Goal: Task Accomplishment & Management: Use online tool/utility

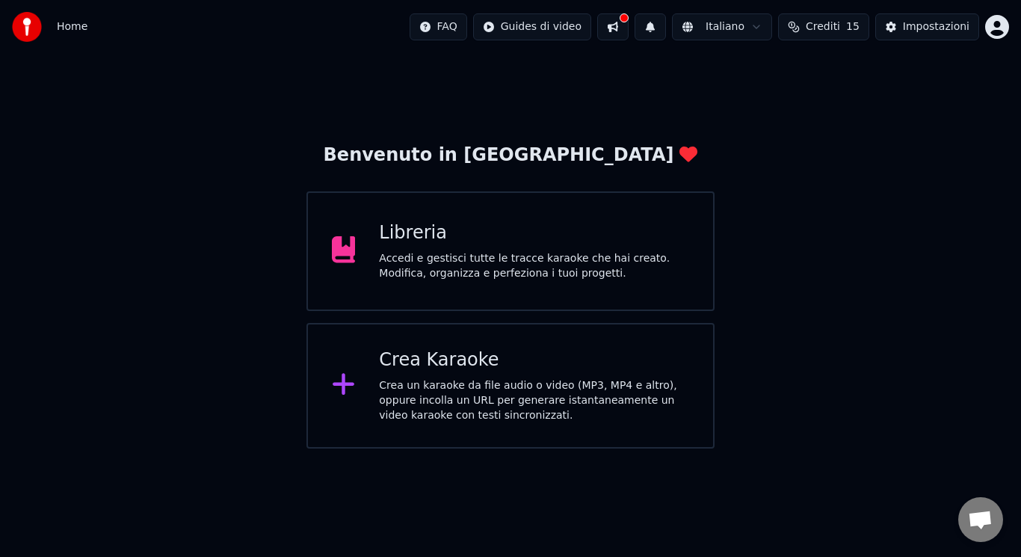
click at [448, 342] on div "Crea Karaoke Crea un karaoke da file audio o video (MP3, MP4 e altro), oppure i…" at bounding box center [510, 386] width 408 height 126
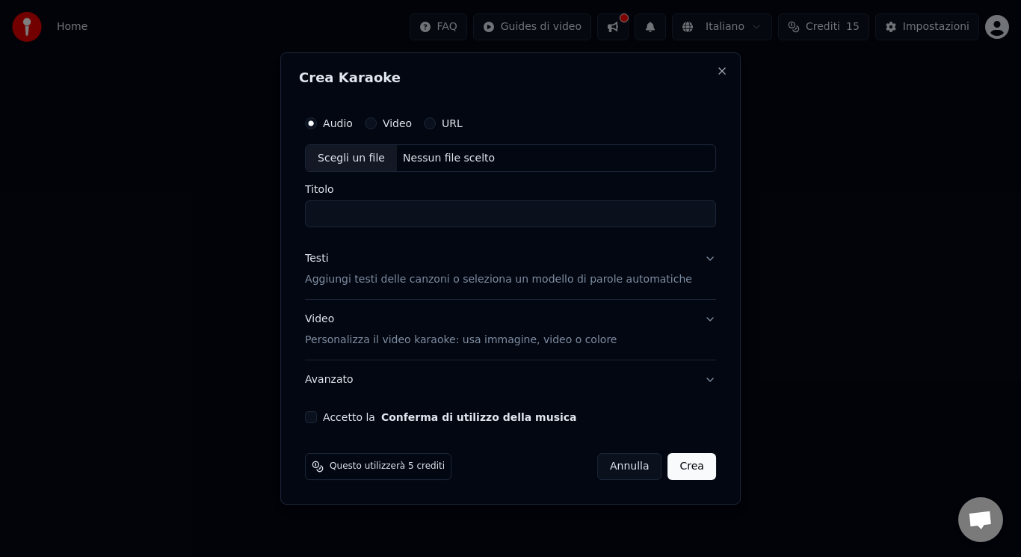
click at [355, 161] on div "Scegli un file" at bounding box center [351, 158] width 91 height 27
click at [324, 221] on input "*********" at bounding box center [510, 214] width 411 height 27
type input "**********"
click at [317, 417] on button "Accetto la Conferma di utilizzo della musica" at bounding box center [311, 417] width 12 height 12
click at [379, 366] on button "Avanzato" at bounding box center [510, 379] width 411 height 39
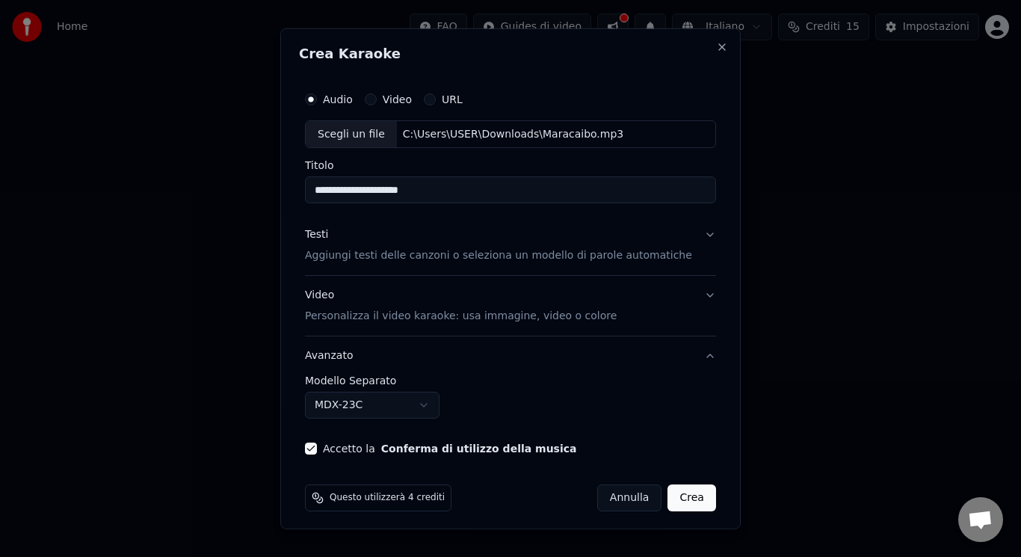
click at [380, 333] on button "Video Personalizza il video karaoke: usa immagine, video o colore" at bounding box center [510, 306] width 411 height 60
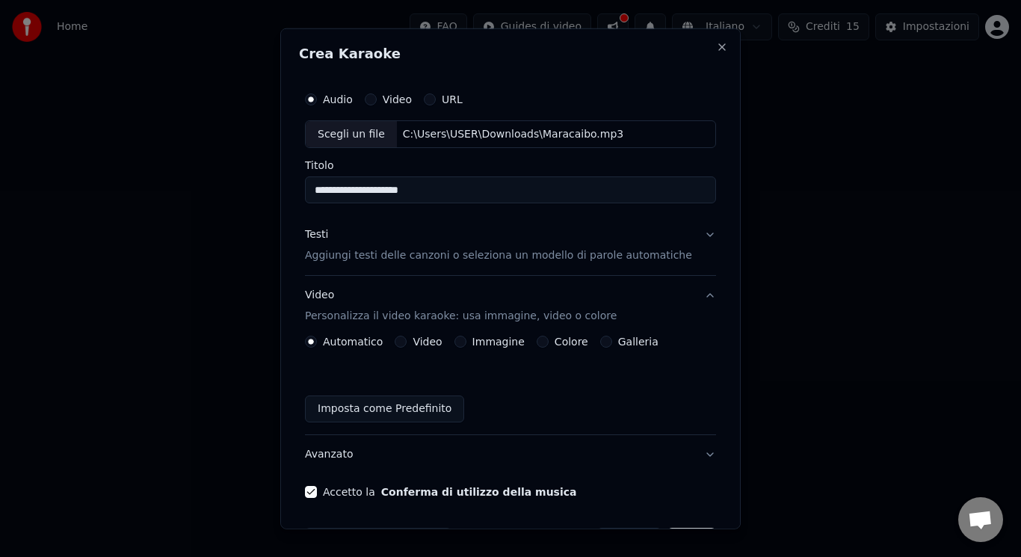
click at [403, 339] on button "Video" at bounding box center [401, 342] width 12 height 12
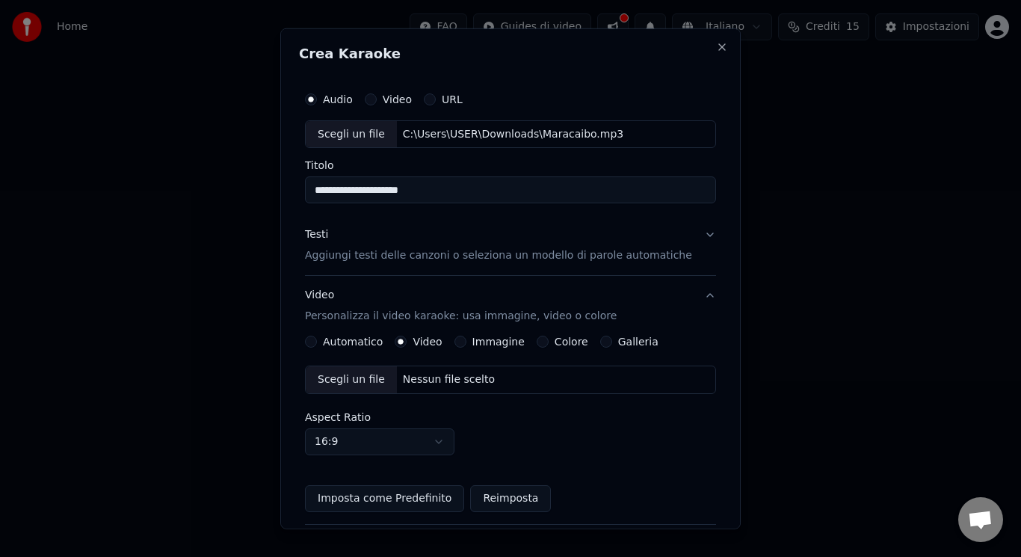
click at [375, 374] on div "Scegli un file" at bounding box center [351, 379] width 91 height 27
click at [390, 242] on div "Testi Aggiungi testi delle canzoni o seleziona un modello di parole automatiche" at bounding box center [498, 245] width 387 height 36
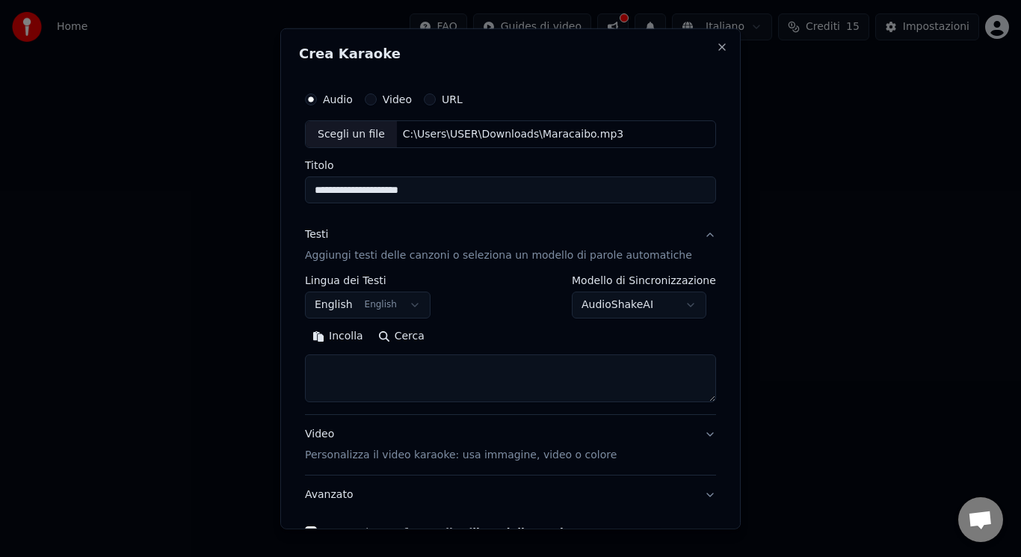
drag, startPoint x: 366, startPoint y: 334, endPoint x: 366, endPoint y: 363, distance: 29.1
click at [366, 363] on div "Incolla Cerca" at bounding box center [510, 363] width 411 height 78
click at [366, 363] on textarea at bounding box center [510, 378] width 411 height 48
click at [345, 330] on button "Incolla" at bounding box center [338, 336] width 66 height 24
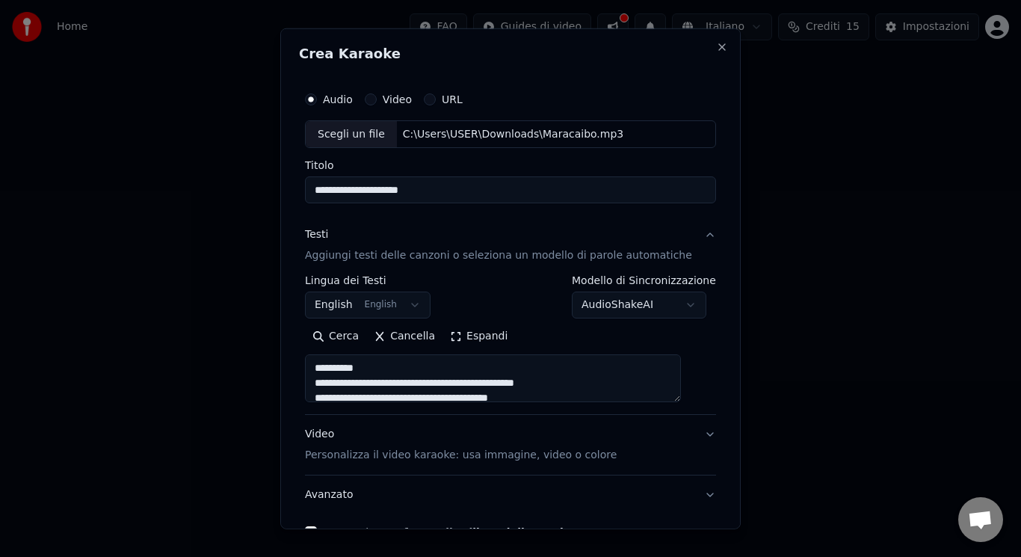
type textarea "**********"
click at [392, 305] on button "English English" at bounding box center [368, 304] width 126 height 27
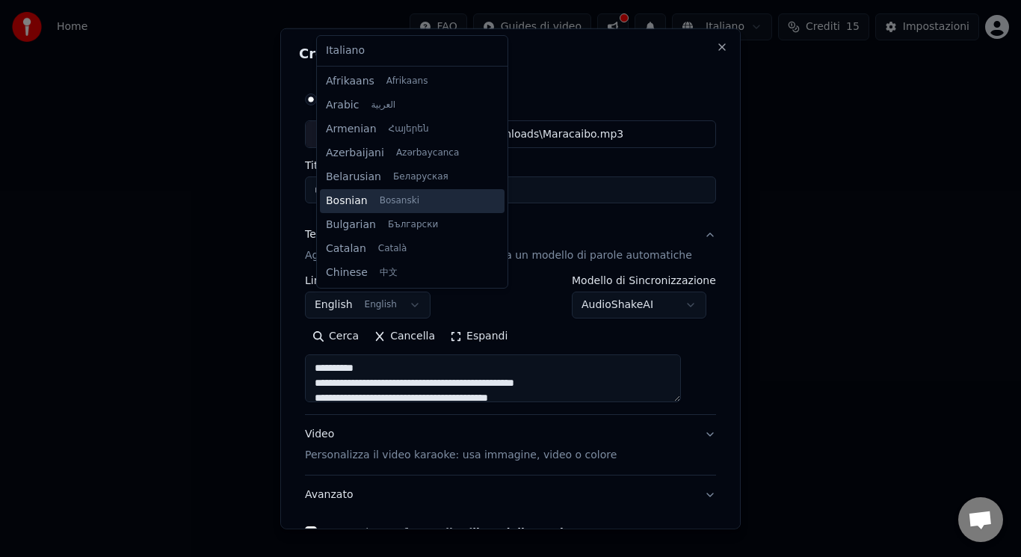
scroll to position [120, 0]
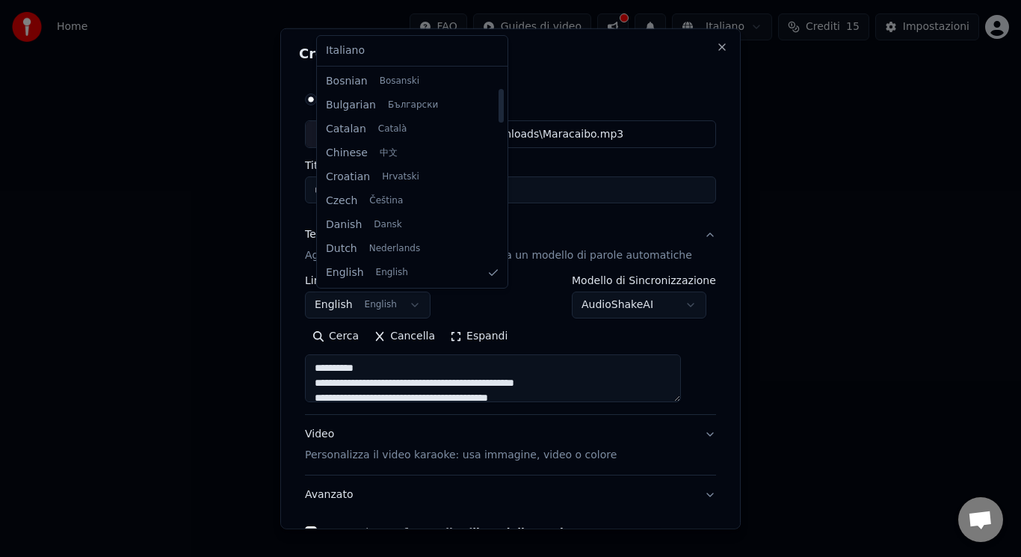
select select "**"
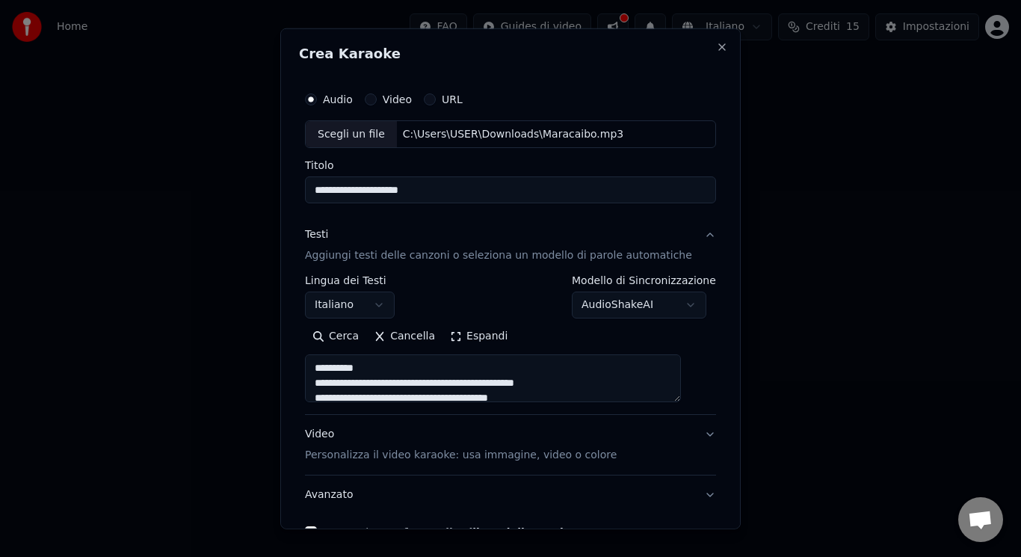
click at [482, 456] on p "Personalizza il video karaoke: usa immagine, video o colore" at bounding box center [461, 455] width 312 height 15
type textarea "**********"
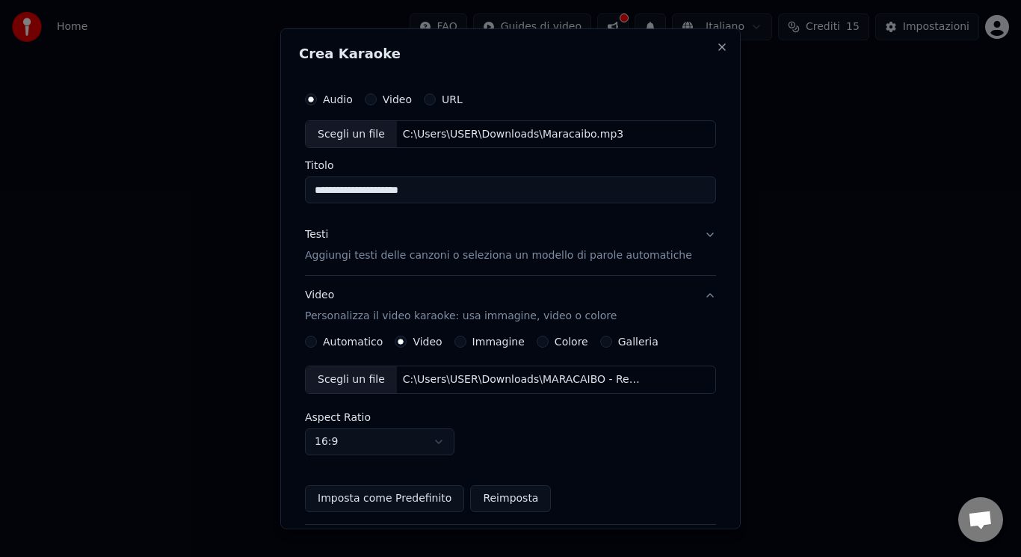
drag, startPoint x: 596, startPoint y: 277, endPoint x: 597, endPoint y: 266, distance: 10.6
click at [597, 266] on div "Testi Aggiungi testi delle canzoni o seleziona un modello di parole automatiche…" at bounding box center [510, 389] width 411 height 348
click at [597, 266] on button "Testi Aggiungi testi delle canzoni o seleziona un modello di parole automatiche" at bounding box center [510, 245] width 411 height 60
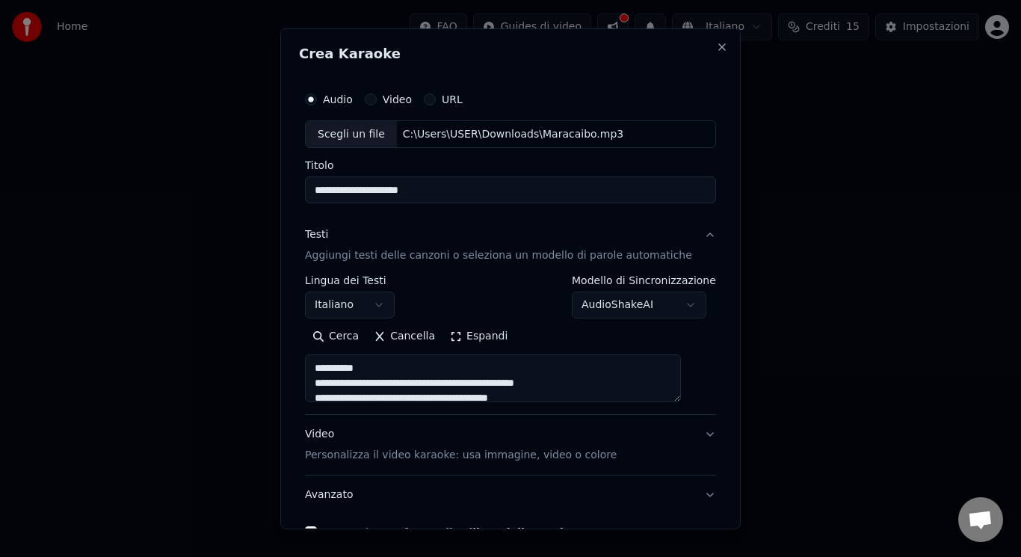
drag, startPoint x: 386, startPoint y: 364, endPoint x: 269, endPoint y: 370, distance: 117.5
click at [269, 370] on body "**********" at bounding box center [510, 224] width 1021 height 448
click at [498, 330] on button "Espandi" at bounding box center [478, 336] width 72 height 24
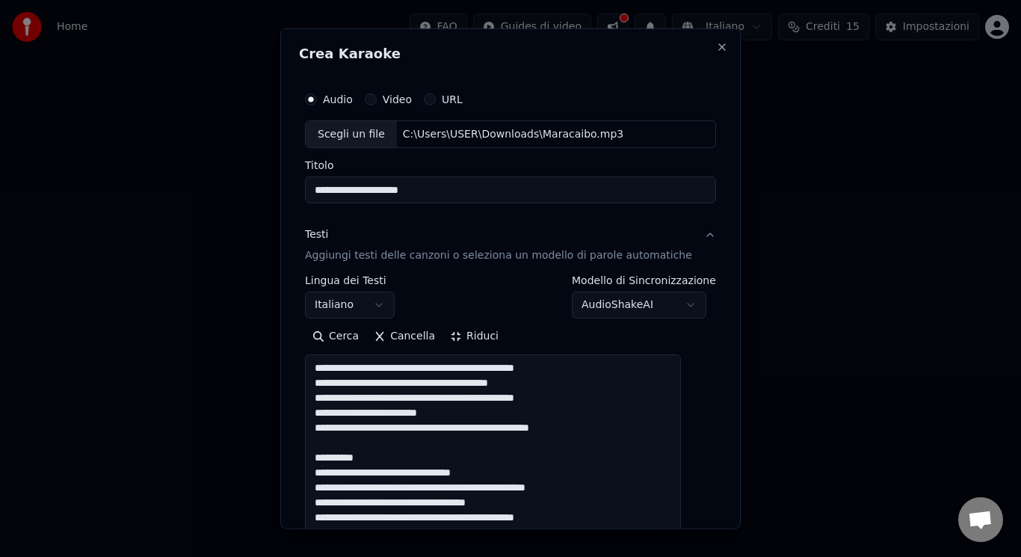
drag, startPoint x: 374, startPoint y: 455, endPoint x: 350, endPoint y: 448, distance: 25.1
click at [350, 448] on textarea "**********" at bounding box center [493, 562] width 376 height 416
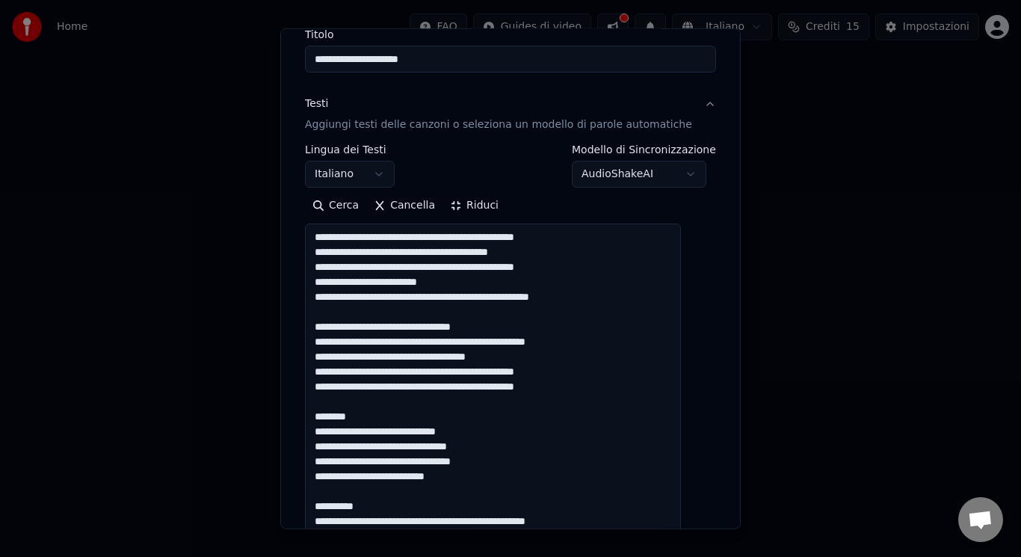
scroll to position [191, 0]
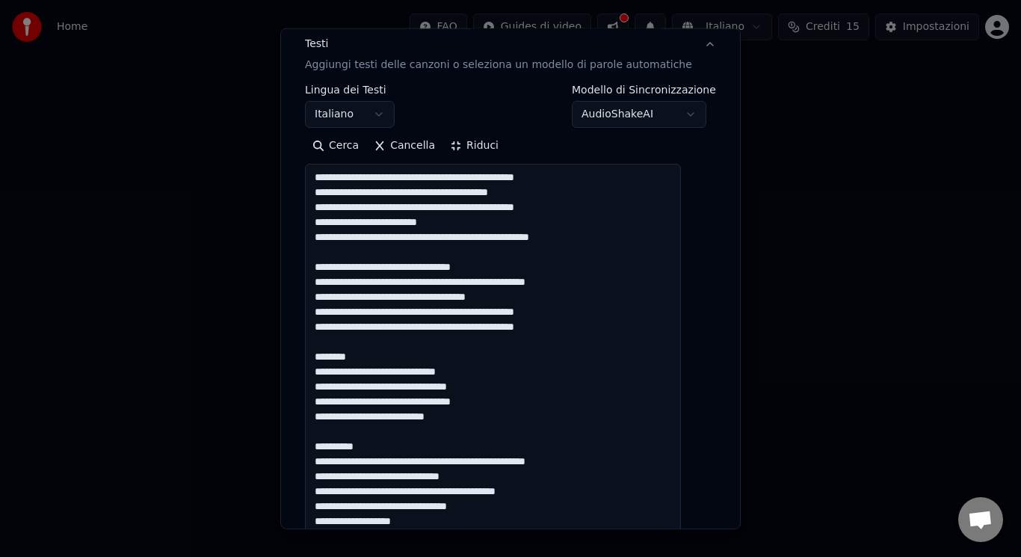
drag, startPoint x: 386, startPoint y: 355, endPoint x: 365, endPoint y: 348, distance: 21.5
click at [365, 348] on textarea "**********" at bounding box center [493, 372] width 376 height 416
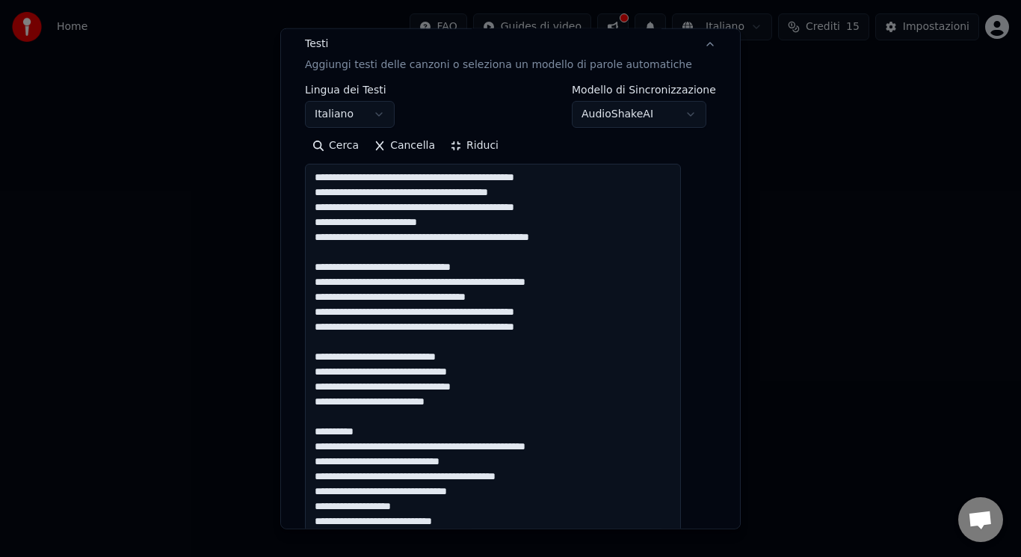
drag, startPoint x: 393, startPoint y: 433, endPoint x: 369, endPoint y: 421, distance: 26.7
click at [369, 421] on textarea "**********" at bounding box center [493, 372] width 376 height 416
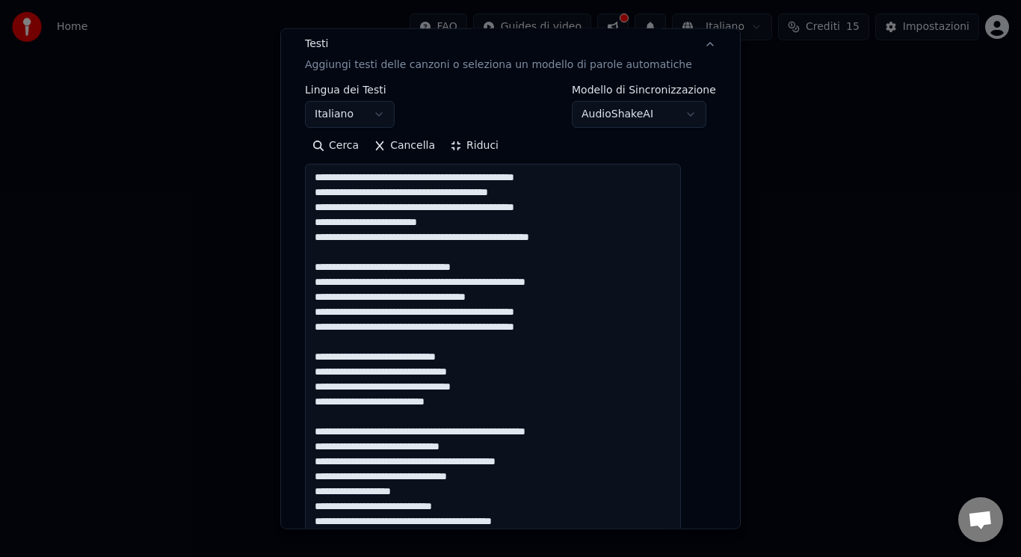
type textarea "**********"
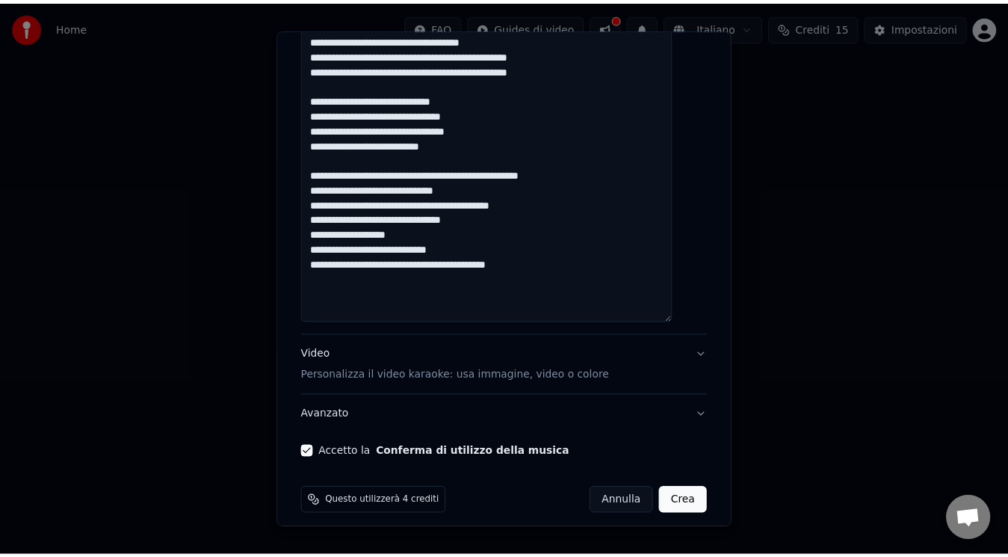
scroll to position [446, 0]
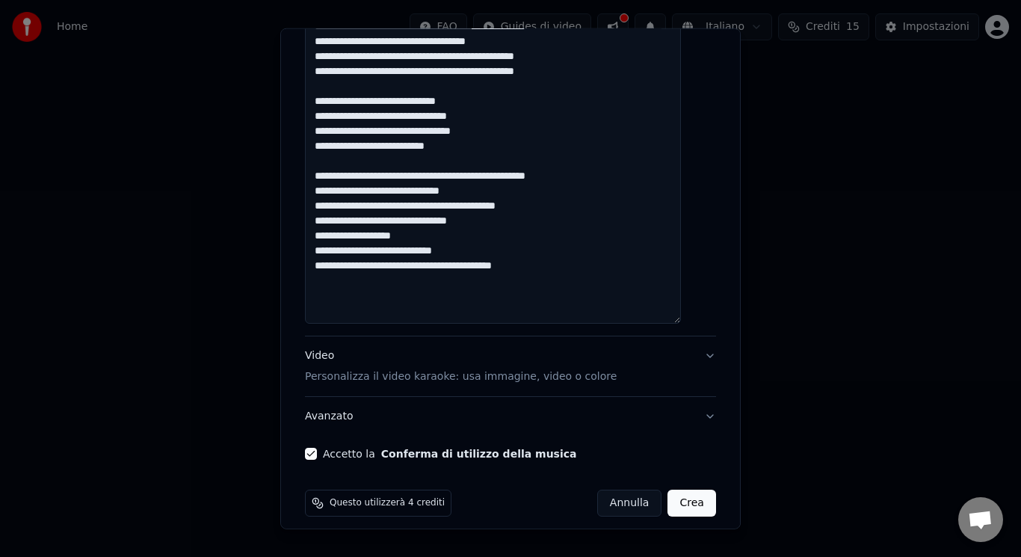
click at [668, 503] on button "Crea" at bounding box center [692, 503] width 48 height 27
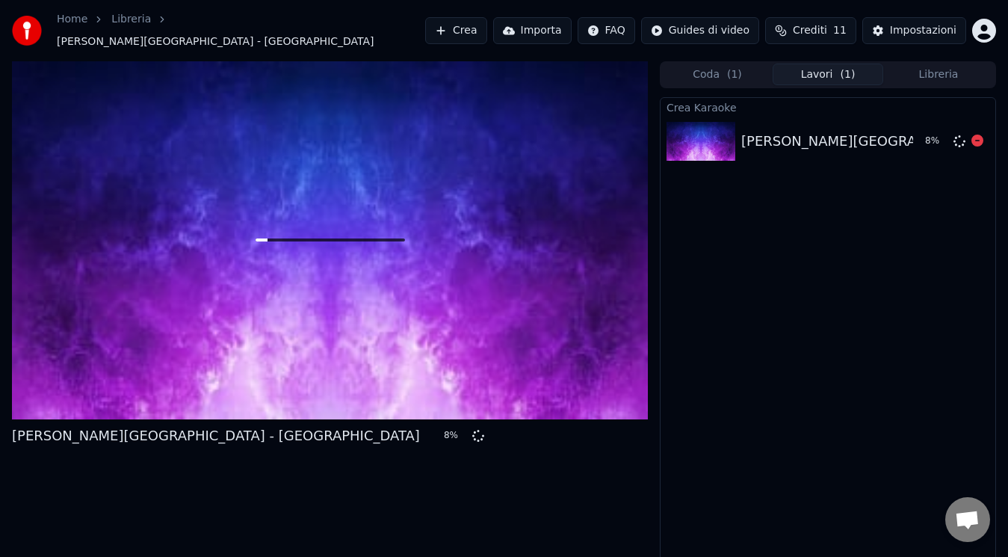
click at [791, 120] on div "[PERSON_NAME][GEOGRAPHIC_DATA] - [GEOGRAPHIC_DATA] 8 %" at bounding box center [828, 141] width 335 height 51
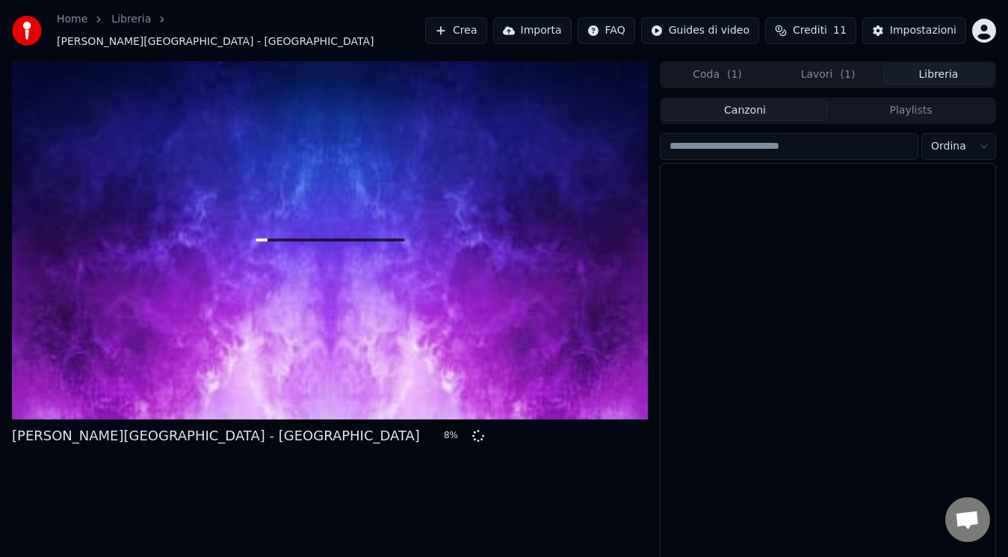
click at [898, 67] on button "Libreria" at bounding box center [938, 75] width 111 height 22
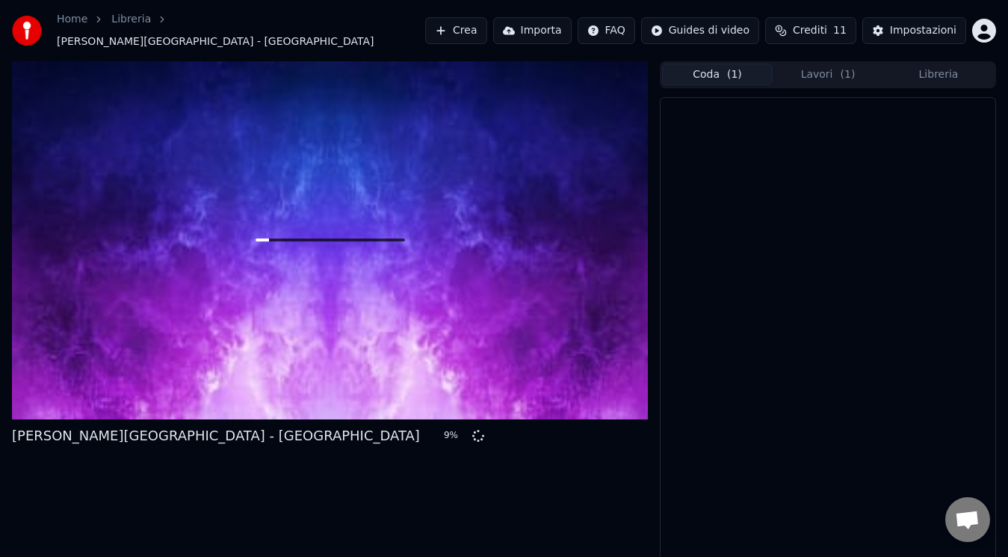
click at [691, 72] on button "Coda ( 1 )" at bounding box center [717, 75] width 111 height 22
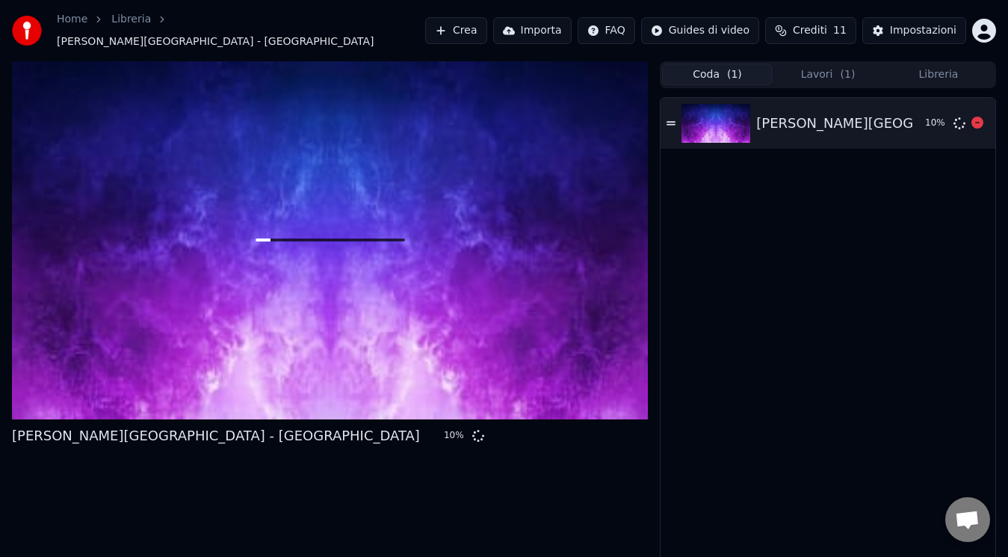
click at [668, 121] on icon at bounding box center [671, 123] width 9 height 4
click at [668, 118] on icon at bounding box center [671, 123] width 9 height 10
drag, startPoint x: 1001, startPoint y: 193, endPoint x: 1020, endPoint y: 211, distance: 25.9
click at [1008, 211] on html "Home Libreria [PERSON_NAME][GEOGRAPHIC_DATA] - [GEOGRAPHIC_DATA] Crea Importa F…" at bounding box center [504, 278] width 1008 height 557
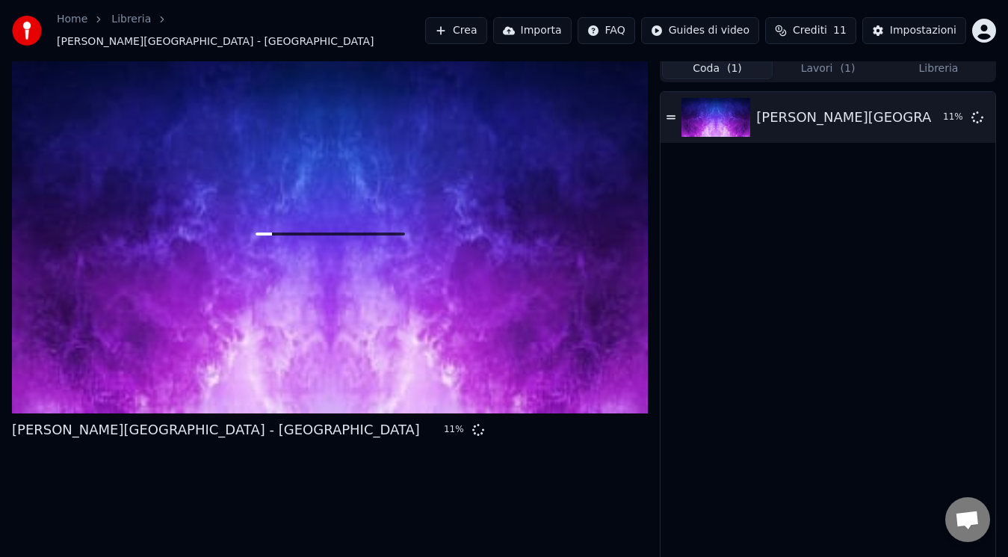
click at [407, 275] on div at bounding box center [330, 234] width 636 height 358
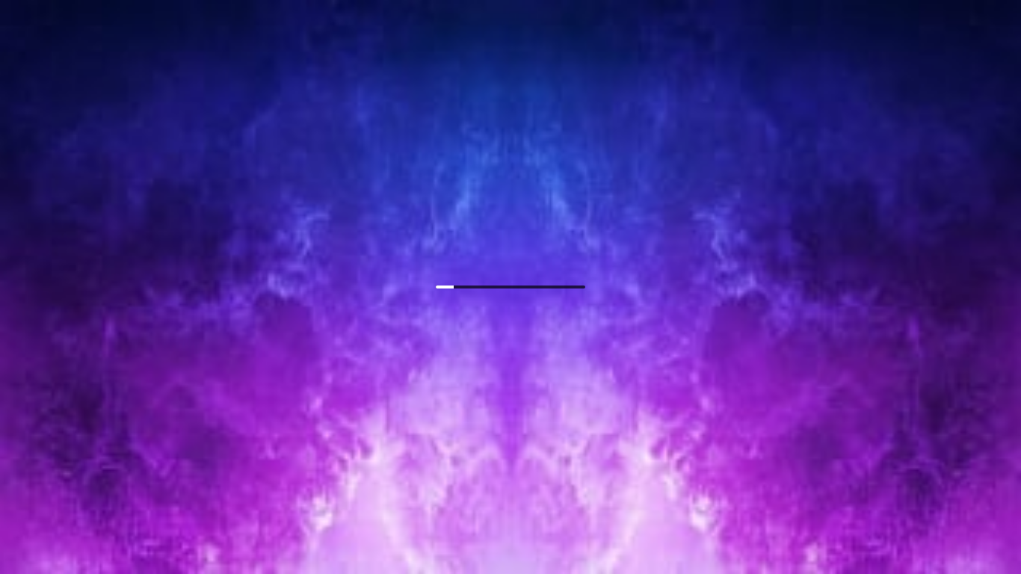
click at [708, 263] on div at bounding box center [510, 287] width 1021 height 574
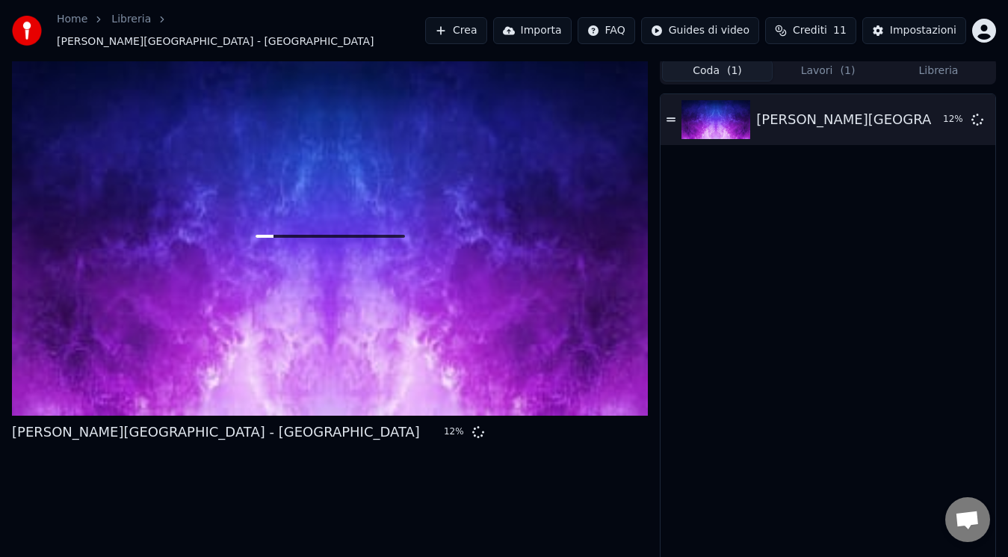
click at [702, 256] on div "[PERSON_NAME][GEOGRAPHIC_DATA] - [GEOGRAPHIC_DATA] 12 %" at bounding box center [828, 330] width 335 height 472
click at [836, 354] on div "[PERSON_NAME][GEOGRAPHIC_DATA] - [GEOGRAPHIC_DATA] 39 %" at bounding box center [828, 330] width 335 height 472
click at [836, 354] on div "[PERSON_NAME][GEOGRAPHIC_DATA] - [GEOGRAPHIC_DATA] 40 %" at bounding box center [828, 330] width 335 height 472
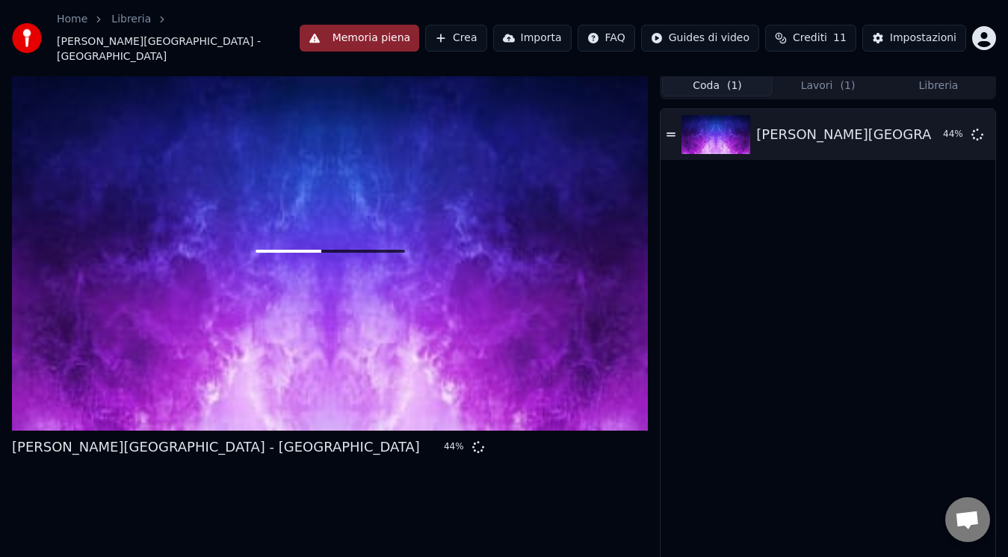
click at [409, 25] on button "Memoria piena" at bounding box center [360, 38] width 120 height 27
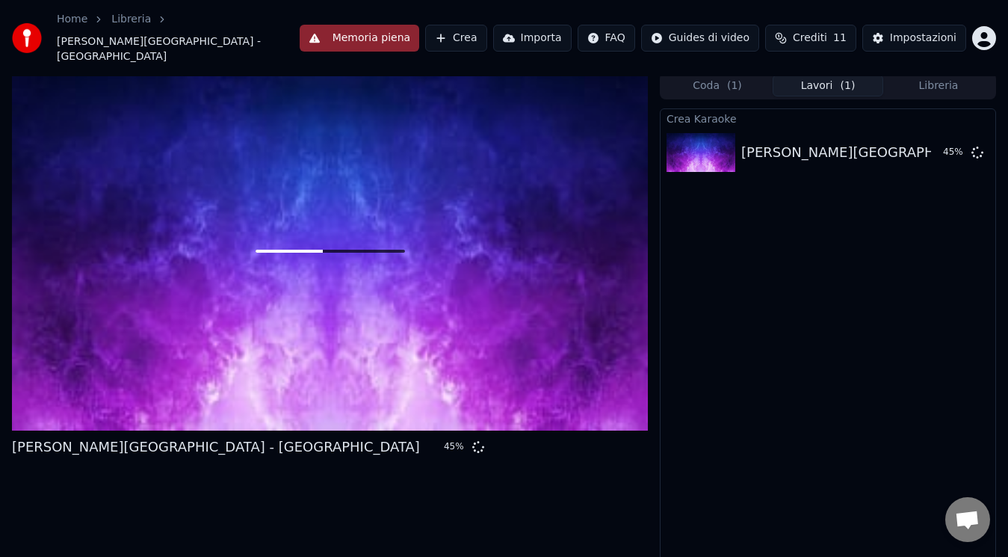
click at [807, 75] on button "Lavori ( 1 )" at bounding box center [828, 86] width 111 height 22
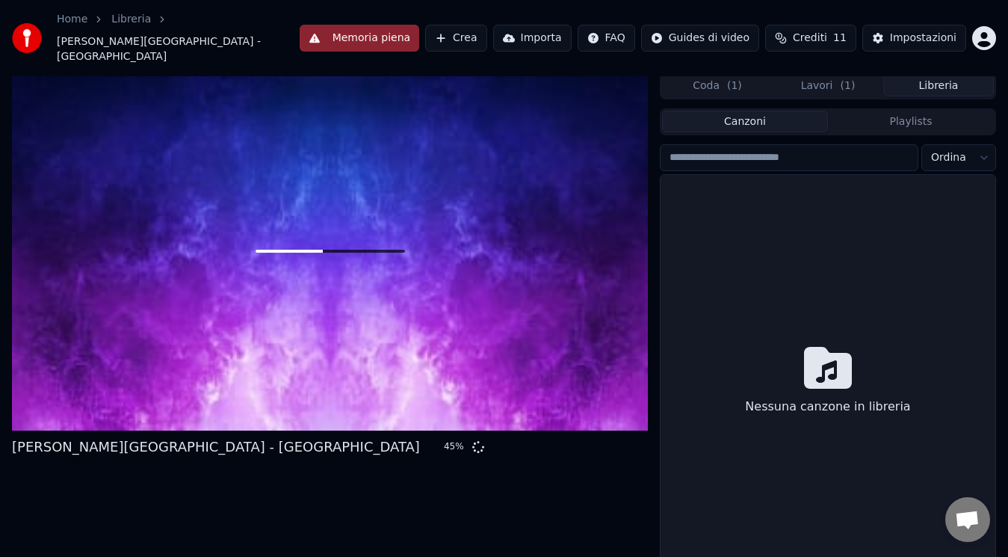
click at [938, 75] on button "Libreria" at bounding box center [938, 86] width 111 height 22
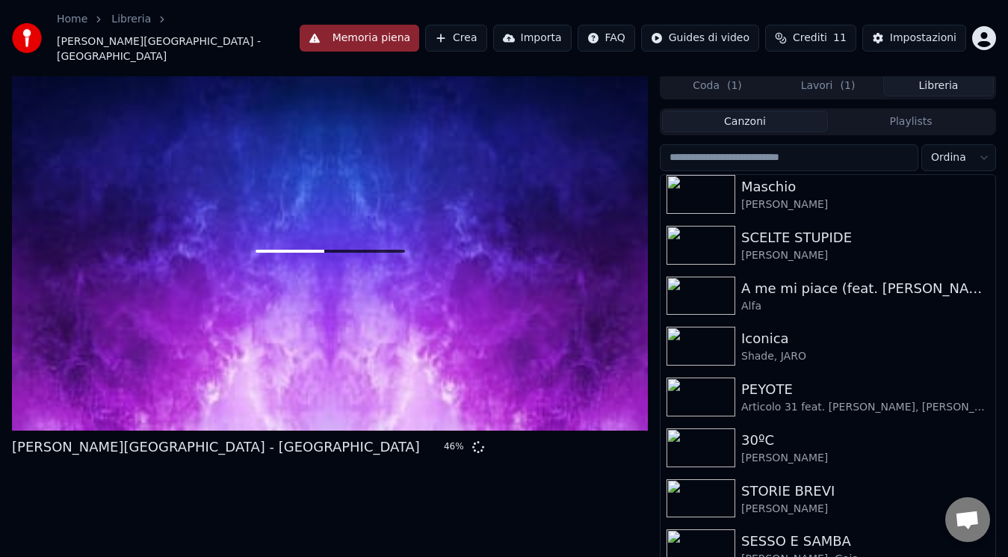
scroll to position [306, 0]
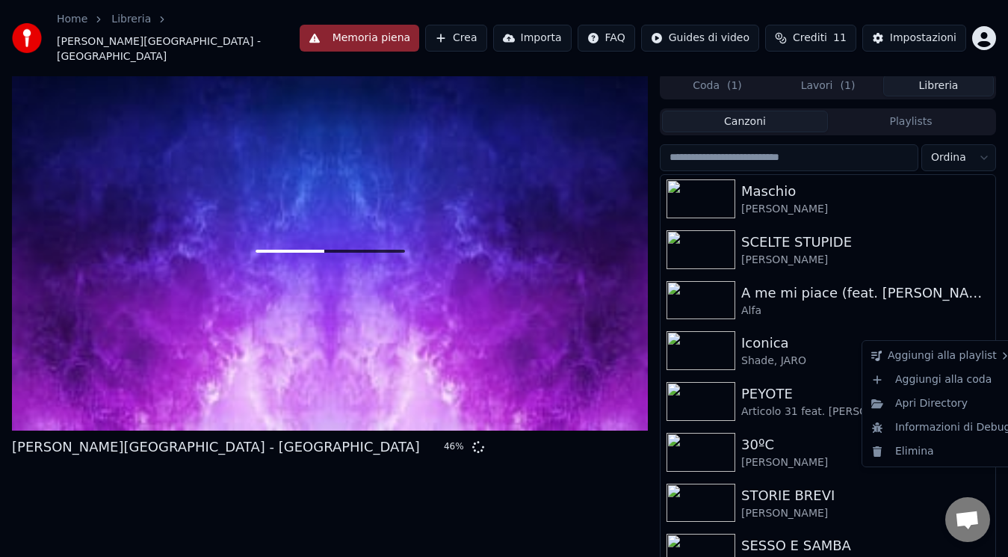
click at [975, 344] on icon "button" at bounding box center [982, 350] width 15 height 12
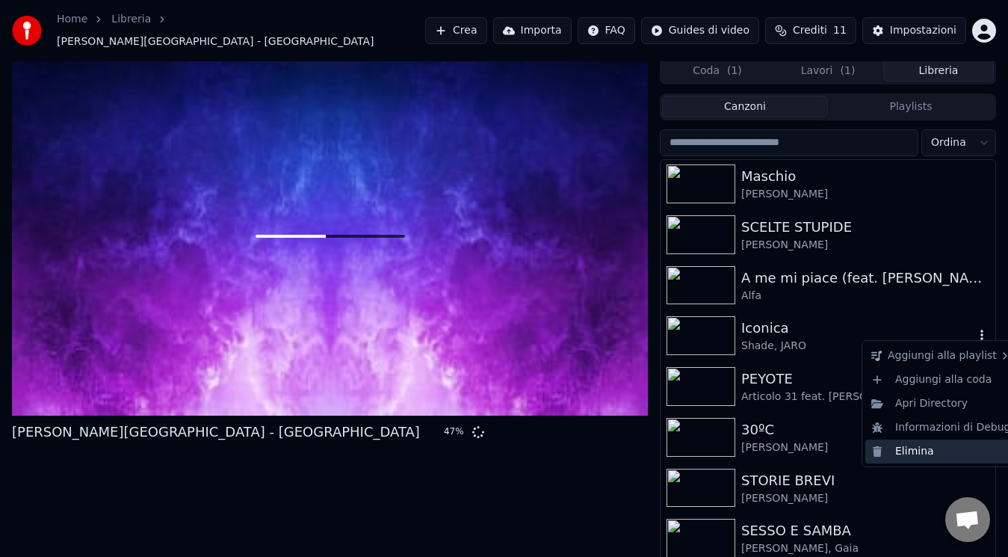
click at [931, 452] on div "Elimina" at bounding box center [941, 451] width 152 height 24
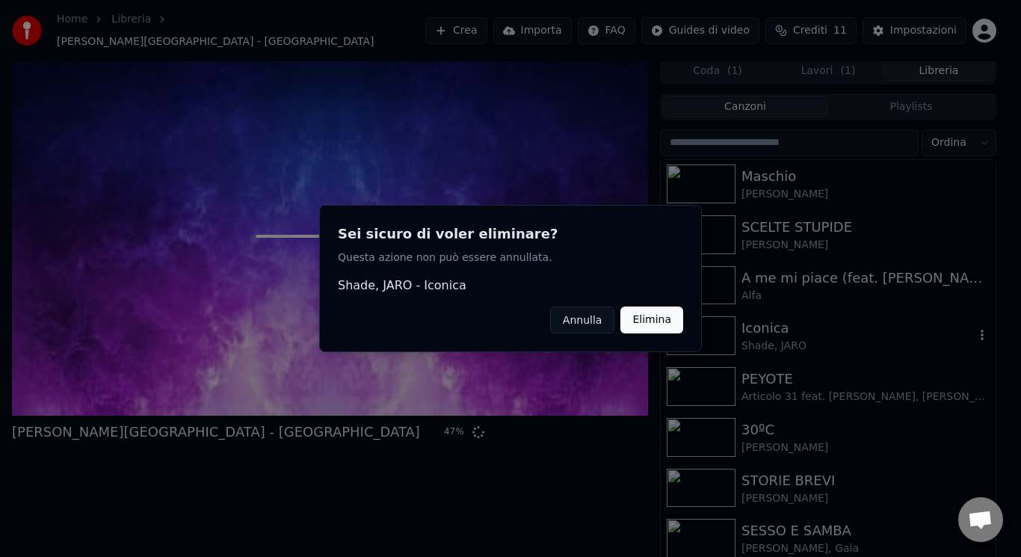
click at [653, 316] on button "Elimina" at bounding box center [651, 319] width 63 height 27
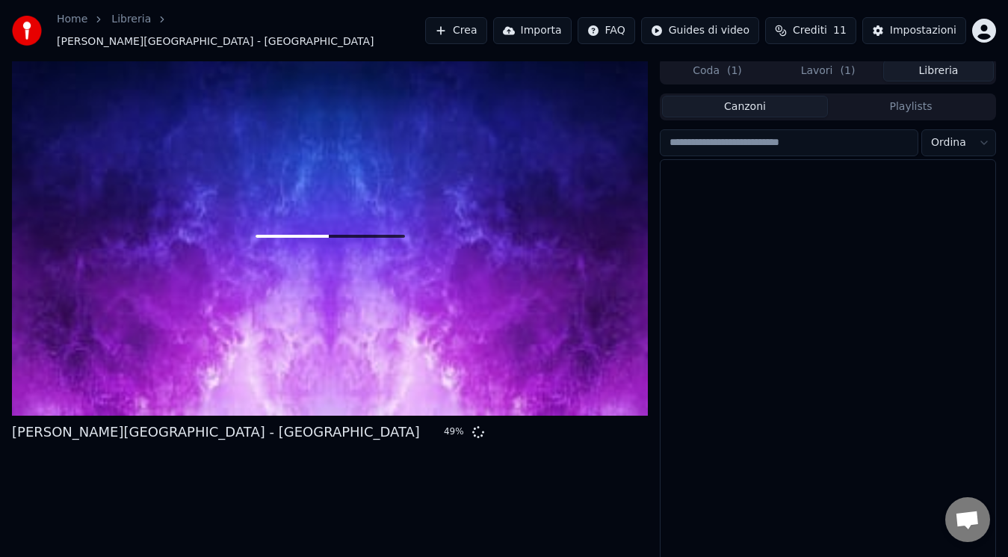
scroll to position [0, 0]
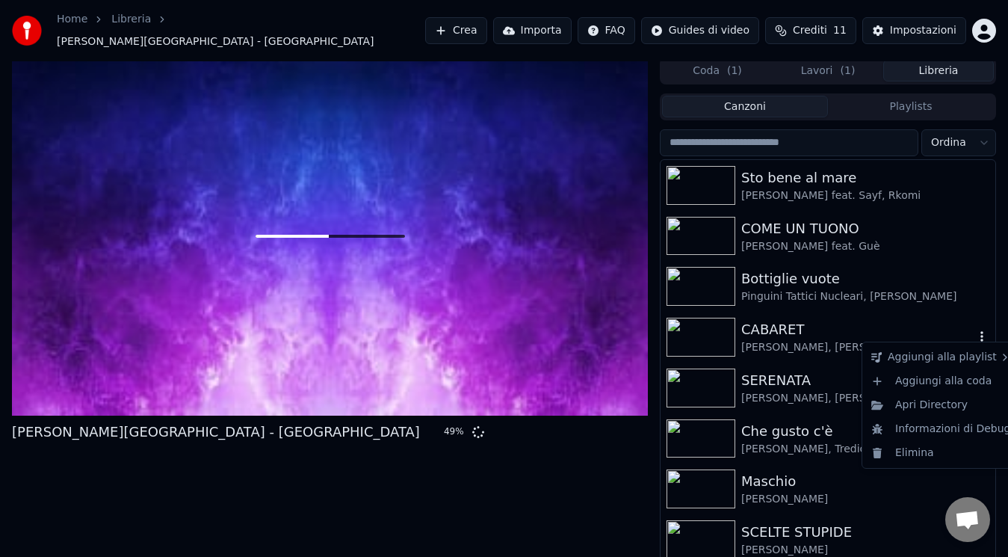
click at [975, 330] on icon "button" at bounding box center [982, 336] width 15 height 12
click at [953, 449] on div "Elimina" at bounding box center [941, 453] width 152 height 24
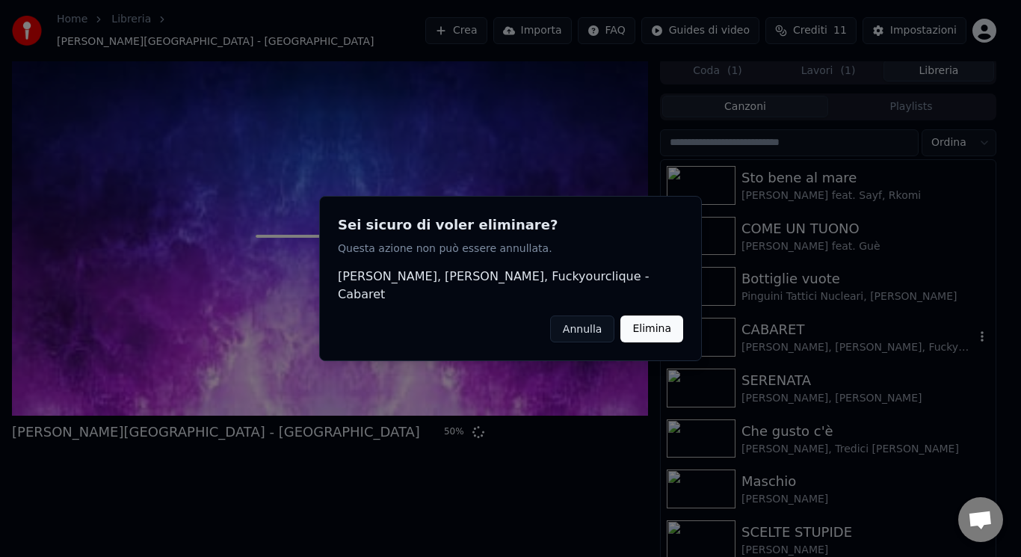
click at [664, 321] on button "Elimina" at bounding box center [651, 328] width 63 height 27
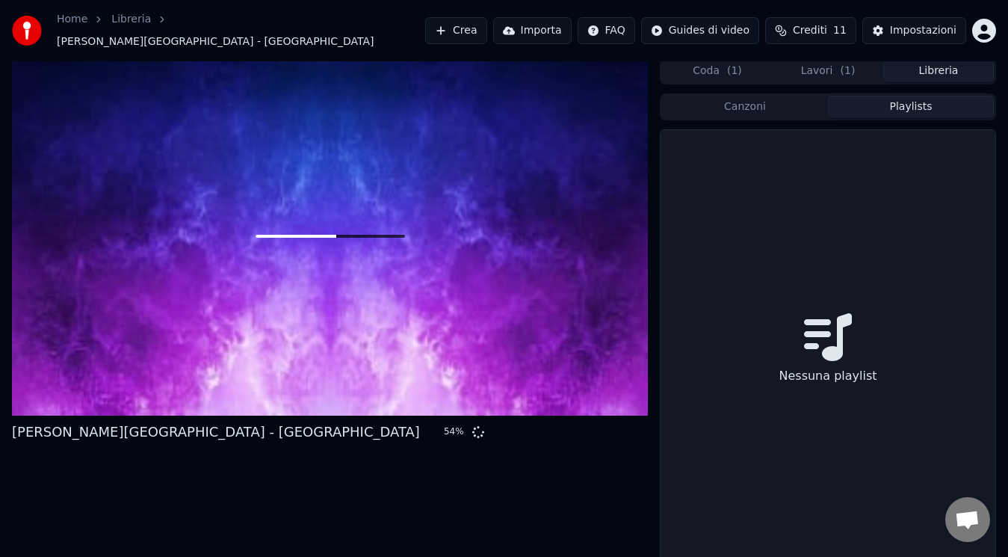
click at [836, 103] on button "Playlists" at bounding box center [911, 107] width 166 height 22
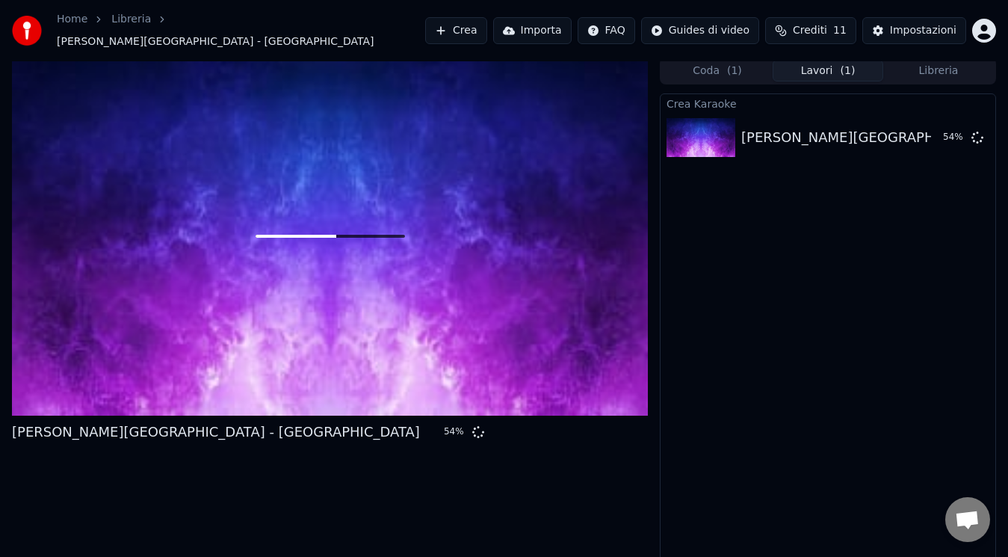
click at [828, 60] on button "Lavori ( 1 )" at bounding box center [828, 71] width 111 height 22
click at [777, 337] on div "Crea Karaoke [PERSON_NAME][GEOGRAPHIC_DATA] - [GEOGRAPHIC_DATA] 99 %" at bounding box center [828, 329] width 336 height 473
click at [699, 379] on div "Crea Karaoke [PERSON_NAME][GEOGRAPHIC_DATA] - [GEOGRAPHIC_DATA] 99 %" at bounding box center [828, 329] width 336 height 473
click at [629, 438] on div "[PERSON_NAME][GEOGRAPHIC_DATA] - [GEOGRAPHIC_DATA] 99 %" at bounding box center [330, 435] width 636 height 27
click at [798, 306] on div "Crea Karaoke [PERSON_NAME][GEOGRAPHIC_DATA] - [GEOGRAPHIC_DATA] 99 %" at bounding box center [828, 329] width 336 height 473
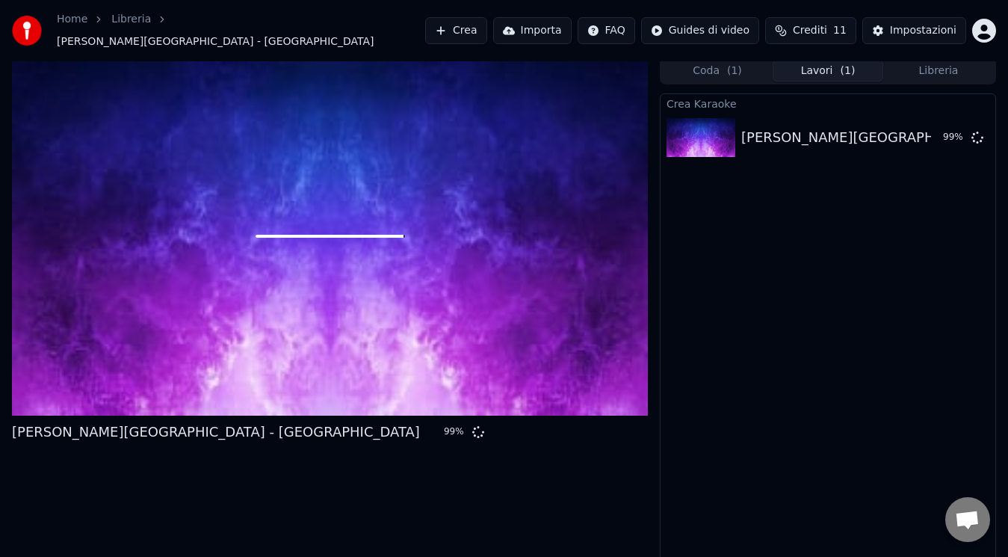
click at [730, 358] on div "Crea Karaoke [PERSON_NAME][GEOGRAPHIC_DATA] - [GEOGRAPHIC_DATA] 99 %" at bounding box center [828, 329] width 336 height 473
drag, startPoint x: 730, startPoint y: 358, endPoint x: 745, endPoint y: 357, distance: 15.0
click at [745, 357] on div "Crea Karaoke [PERSON_NAME][GEOGRAPHIC_DATA] - [GEOGRAPHIC_DATA] 99 %" at bounding box center [828, 329] width 336 height 473
click at [885, 306] on div "Crea Karaoke [PERSON_NAME][GEOGRAPHIC_DATA] - [GEOGRAPHIC_DATA] 99 %" at bounding box center [828, 329] width 336 height 473
click at [673, 182] on div "Crea Karaoke [PERSON_NAME][GEOGRAPHIC_DATA] - [GEOGRAPHIC_DATA] 99 %" at bounding box center [828, 329] width 336 height 473
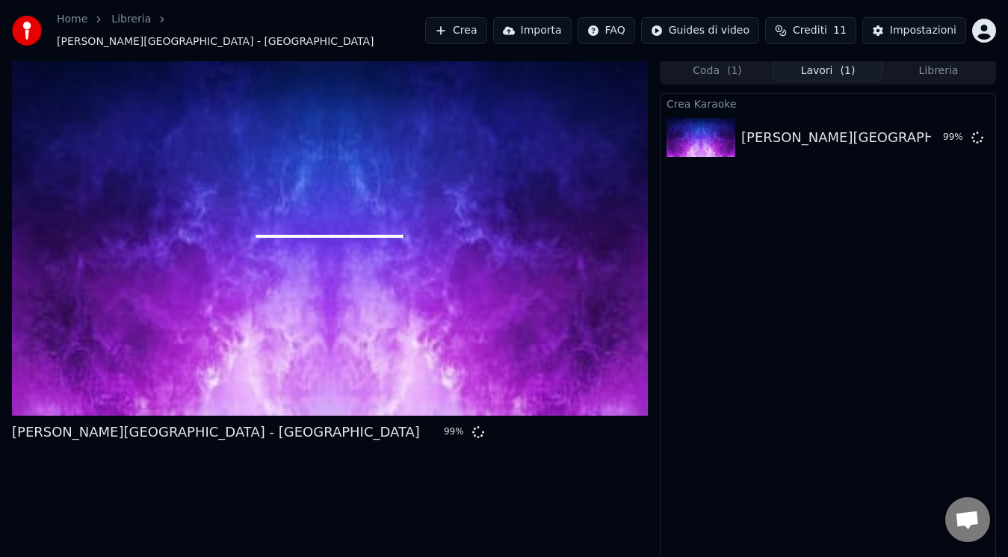
click at [694, 281] on div "Crea Karaoke [PERSON_NAME][GEOGRAPHIC_DATA] - [GEOGRAPHIC_DATA] 99 %" at bounding box center [828, 329] width 336 height 473
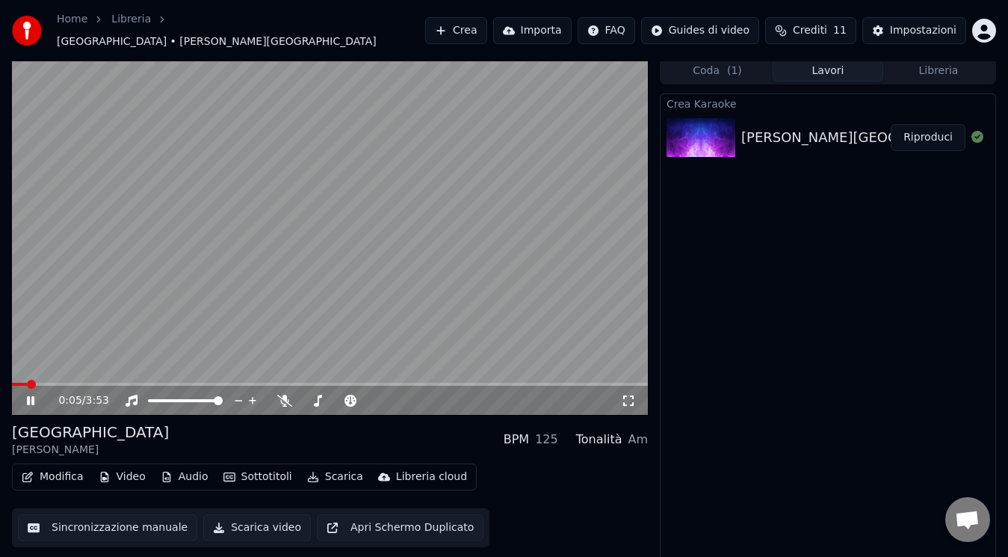
click at [238, 514] on button "Scarica video" at bounding box center [257, 527] width 108 height 27
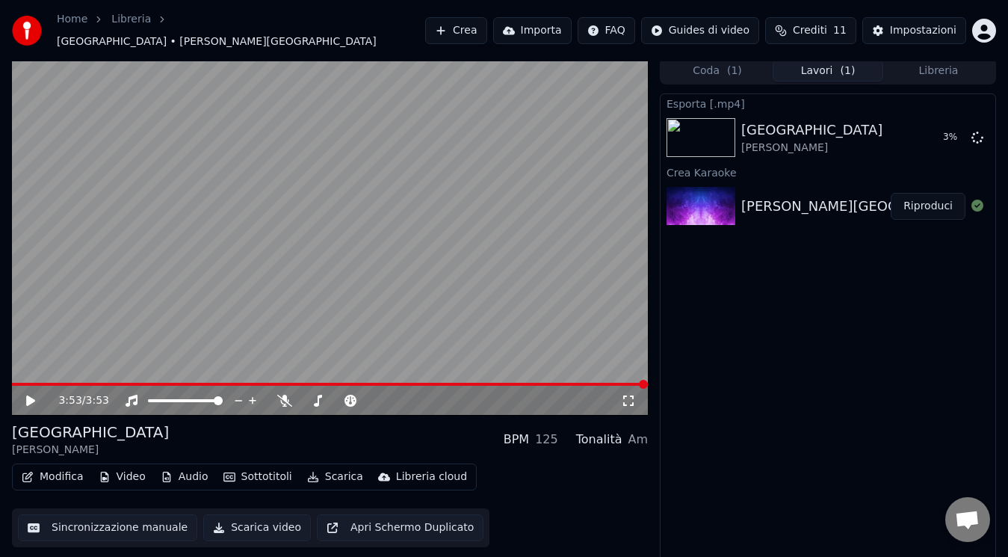
click at [801, 438] on div "Esporta [.mp4] [GEOGRAPHIC_DATA] [PERSON_NAME][GEOGRAPHIC_DATA] 3 % Crea Karaok…" at bounding box center [828, 329] width 336 height 473
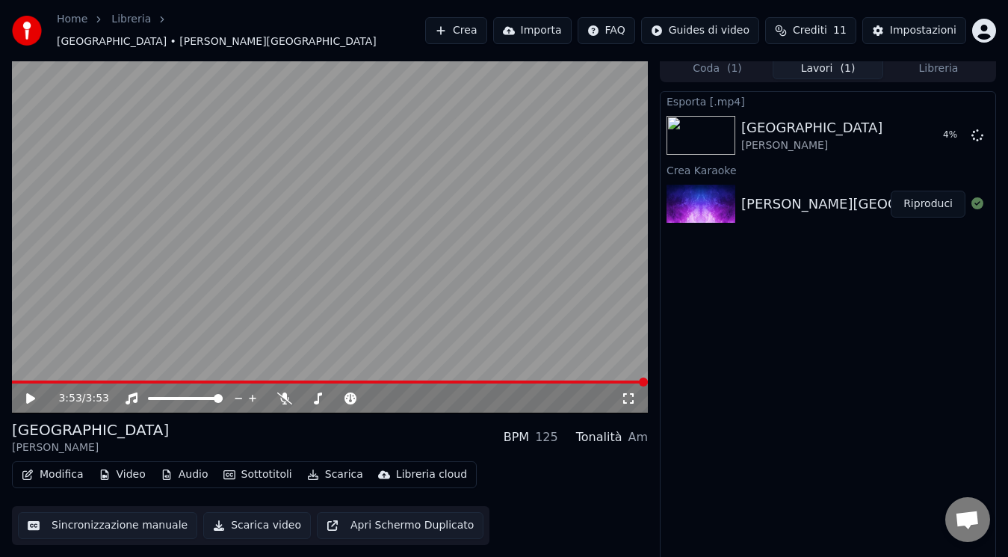
click at [26, 398] on div "3:53 / 3:53" at bounding box center [330, 398] width 624 height 15
click at [910, 66] on button "Libreria" at bounding box center [938, 69] width 111 height 22
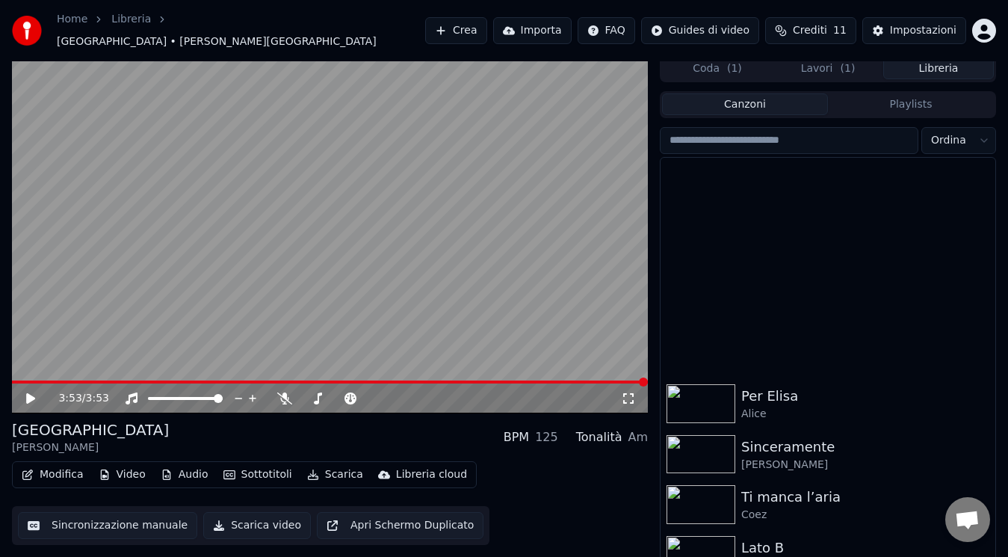
scroll to position [1665, 0]
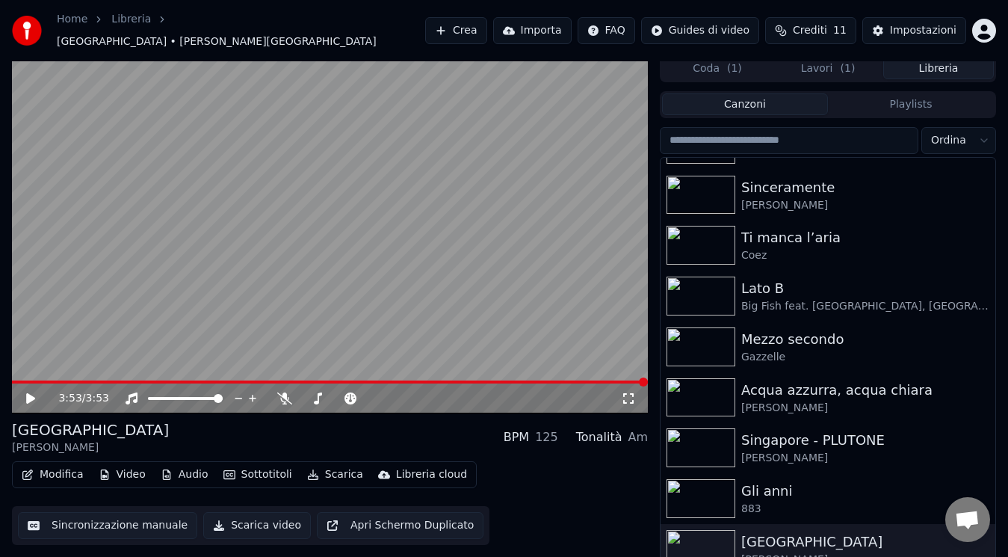
click at [36, 472] on button "Modifica" at bounding box center [53, 474] width 74 height 21
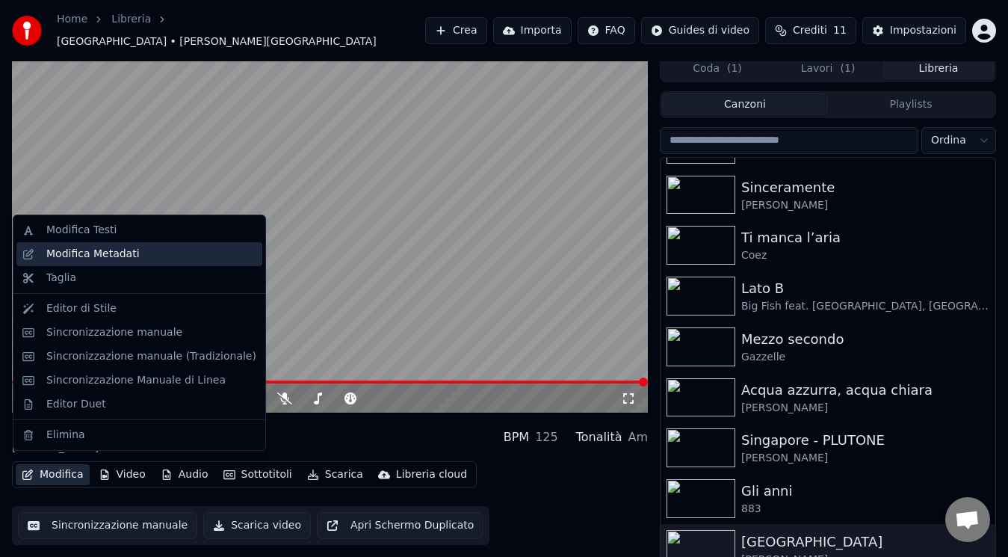
click at [52, 255] on div "Modifica Metadati" at bounding box center [92, 254] width 93 height 15
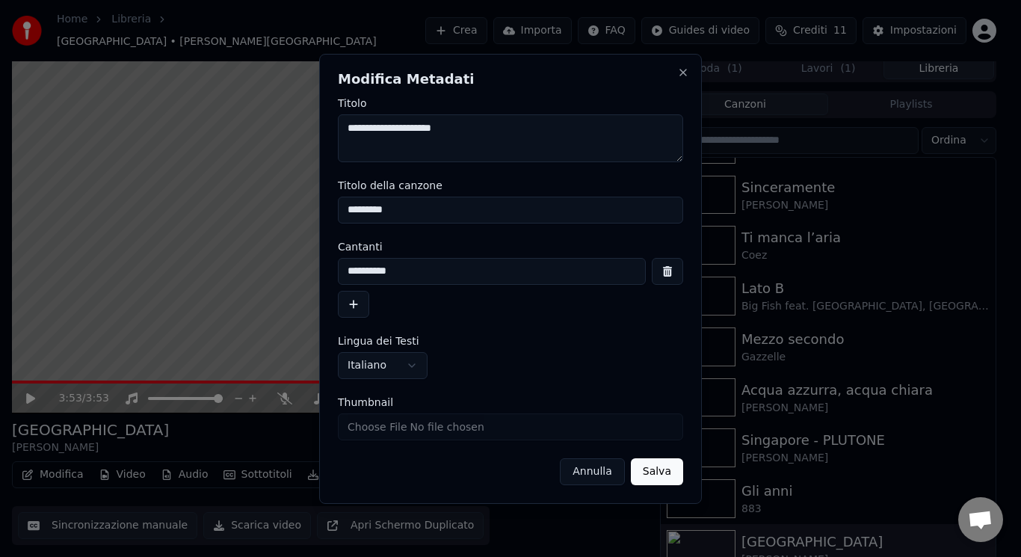
click at [361, 430] on input "Thumbnail" at bounding box center [510, 426] width 345 height 27
type input "**********"
click at [653, 473] on button "Salva" at bounding box center [657, 471] width 52 height 27
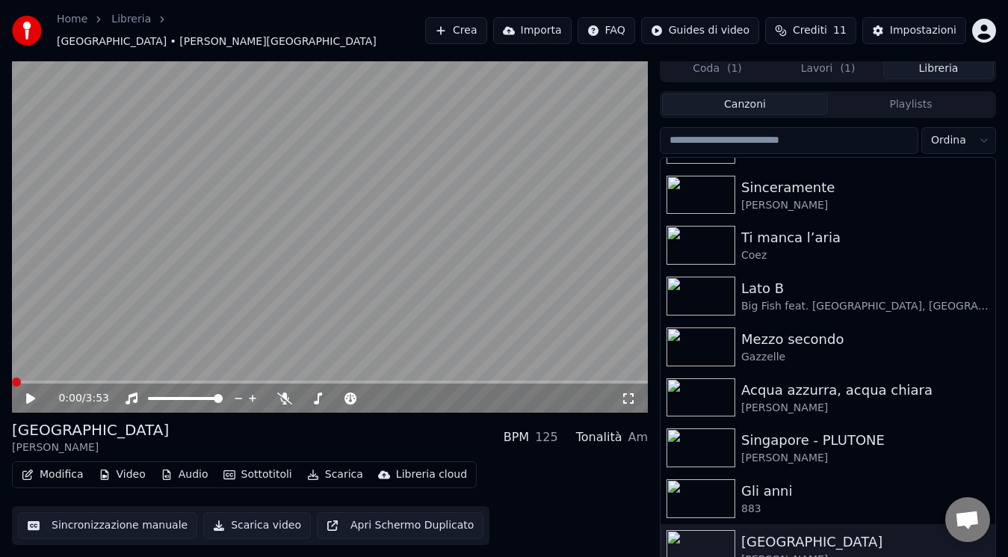
scroll to position [16, 0]
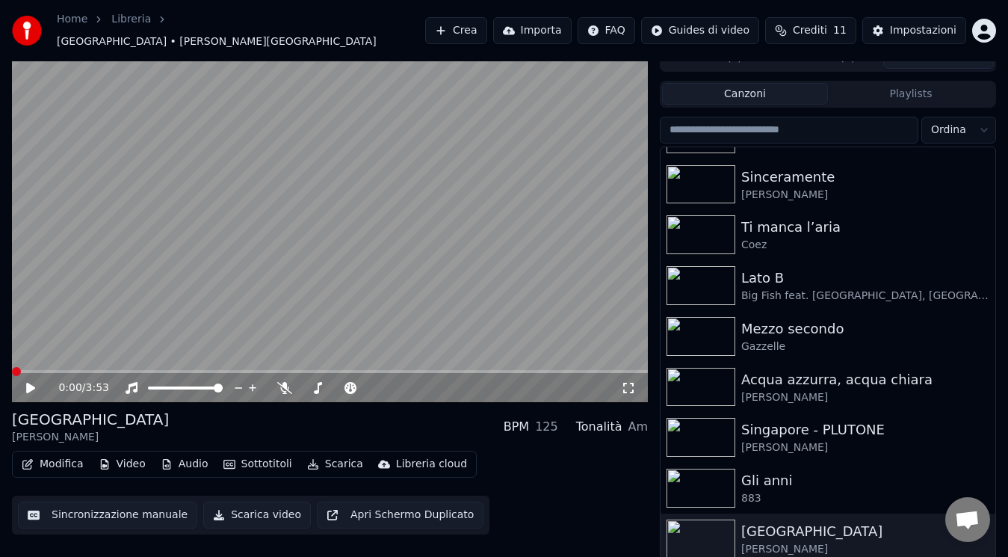
click at [837, 56] on button "Lavori ( 1 )" at bounding box center [828, 58] width 111 height 22
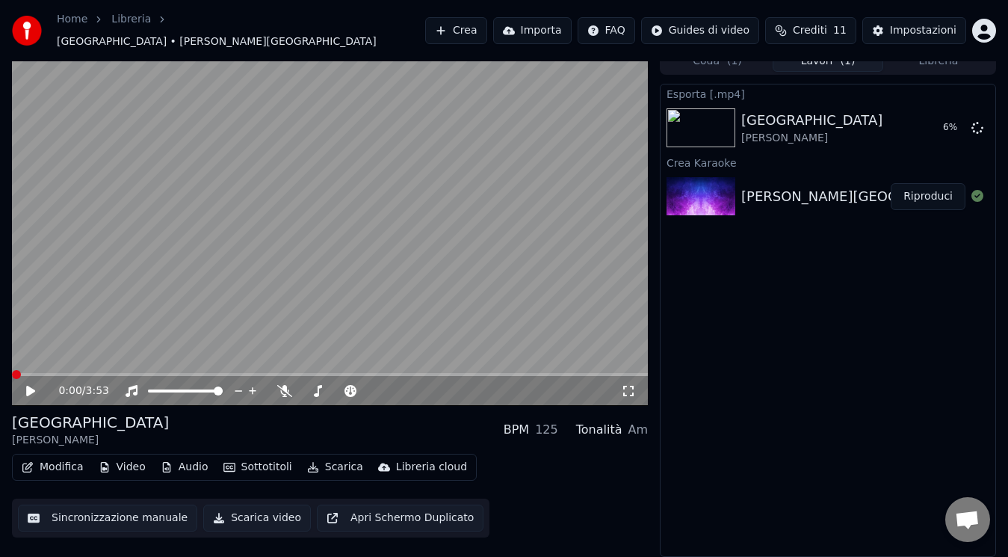
scroll to position [6, 0]
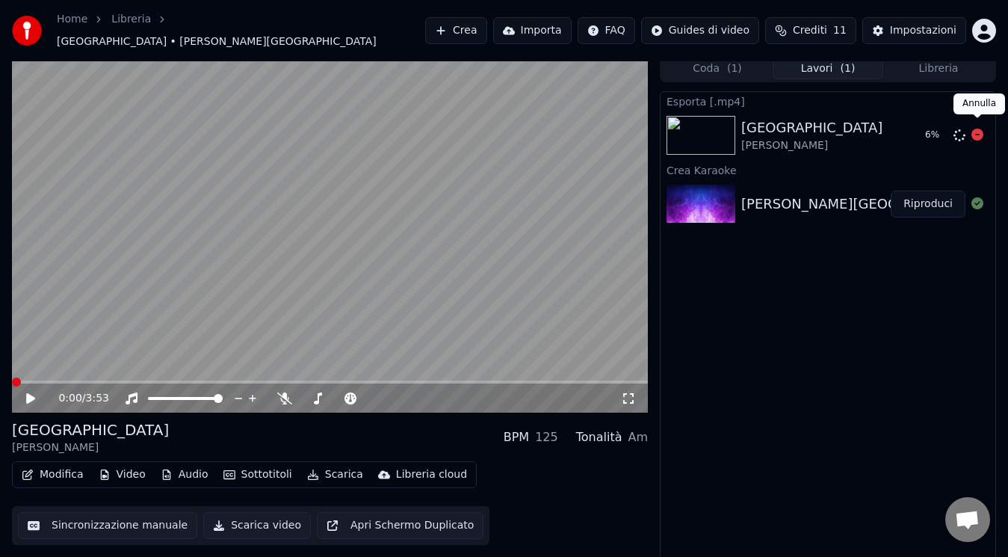
click at [977, 129] on icon at bounding box center [978, 135] width 12 height 12
click at [707, 395] on div "Esporta [.mp4] [GEOGRAPHIC_DATA] [PERSON_NAME][GEOGRAPHIC_DATA] [GEOGRAPHIC_DAT…" at bounding box center [828, 327] width 336 height 473
click at [245, 522] on button "Scarica video" at bounding box center [257, 525] width 108 height 27
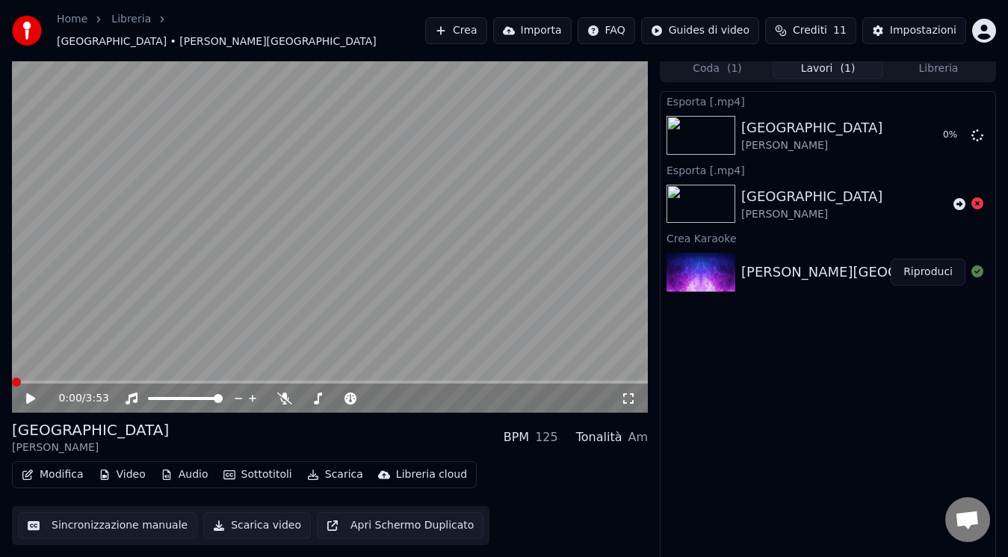
click at [29, 393] on icon at bounding box center [30, 398] width 9 height 10
click at [29, 394] on icon at bounding box center [30, 398] width 7 height 9
click at [933, 58] on button "Libreria" at bounding box center [938, 69] width 111 height 22
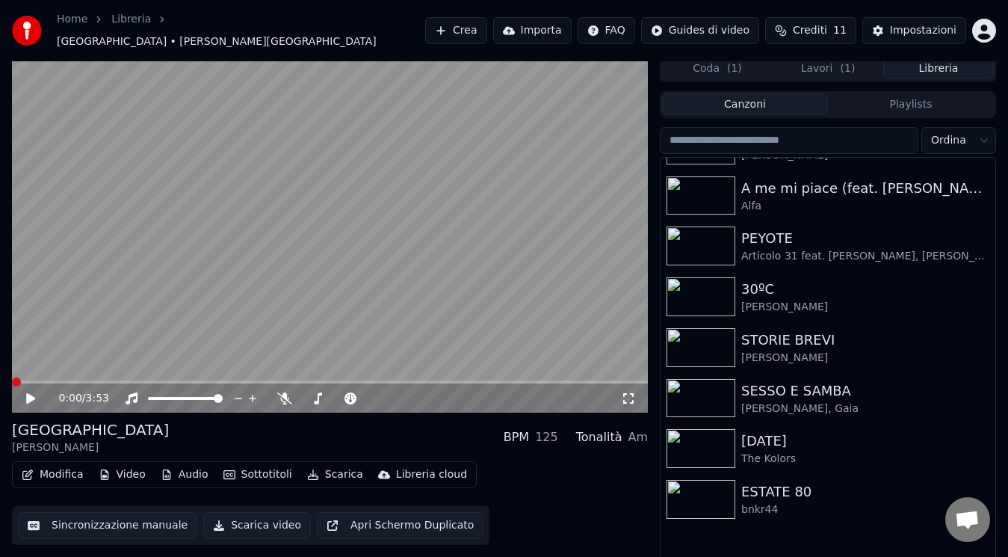
scroll to position [251, 0]
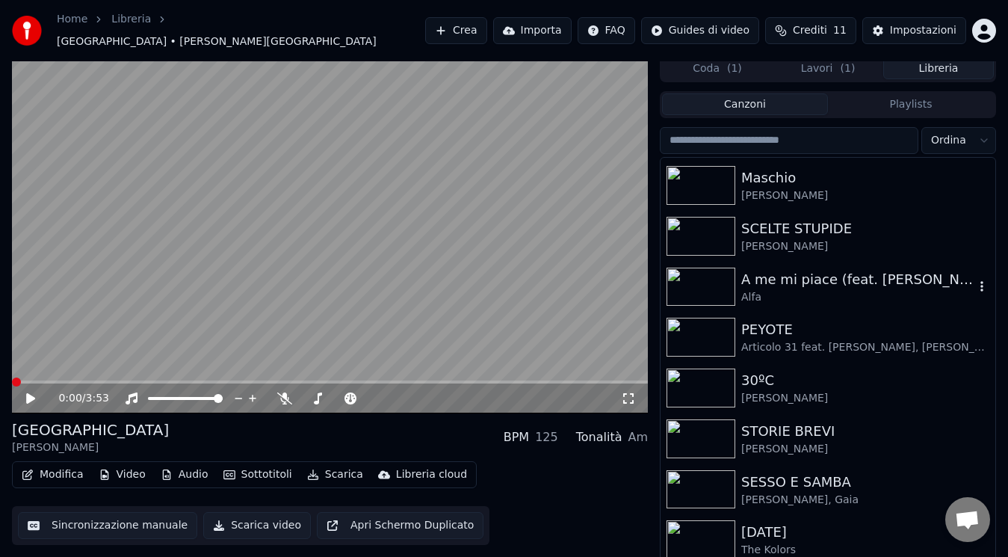
click at [827, 290] on div "Alfa" at bounding box center [857, 297] width 233 height 15
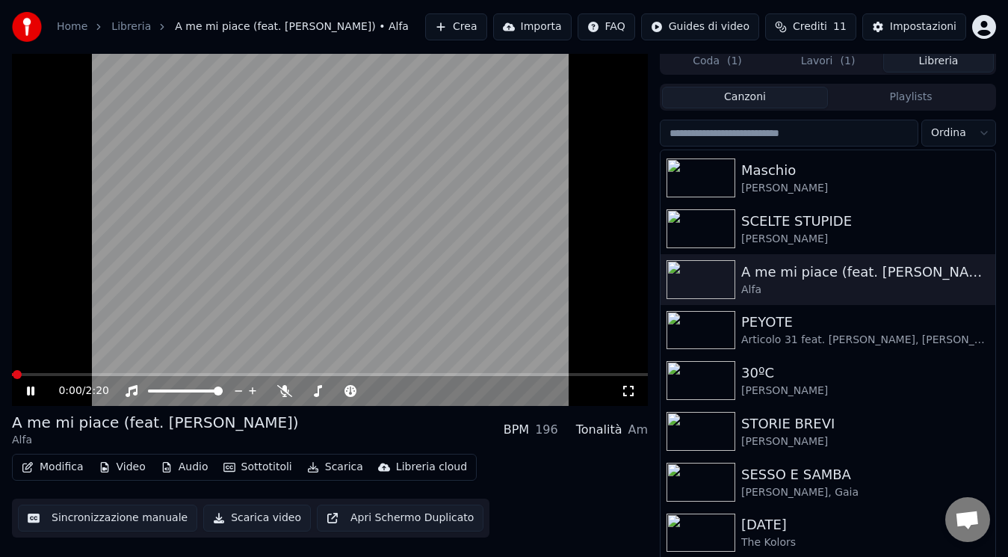
click at [30, 390] on icon at bounding box center [30, 390] width 7 height 9
click at [29, 392] on icon at bounding box center [30, 391] width 9 height 10
click at [29, 392] on icon at bounding box center [30, 390] width 7 height 9
click at [29, 392] on icon at bounding box center [30, 391] width 9 height 10
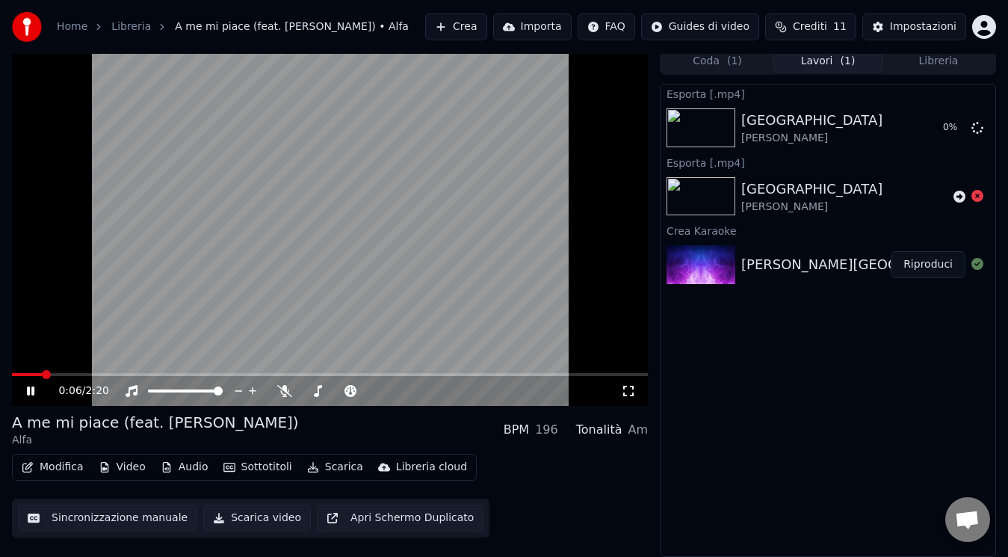
click at [802, 60] on button "Lavori ( 1 )" at bounding box center [828, 62] width 111 height 22
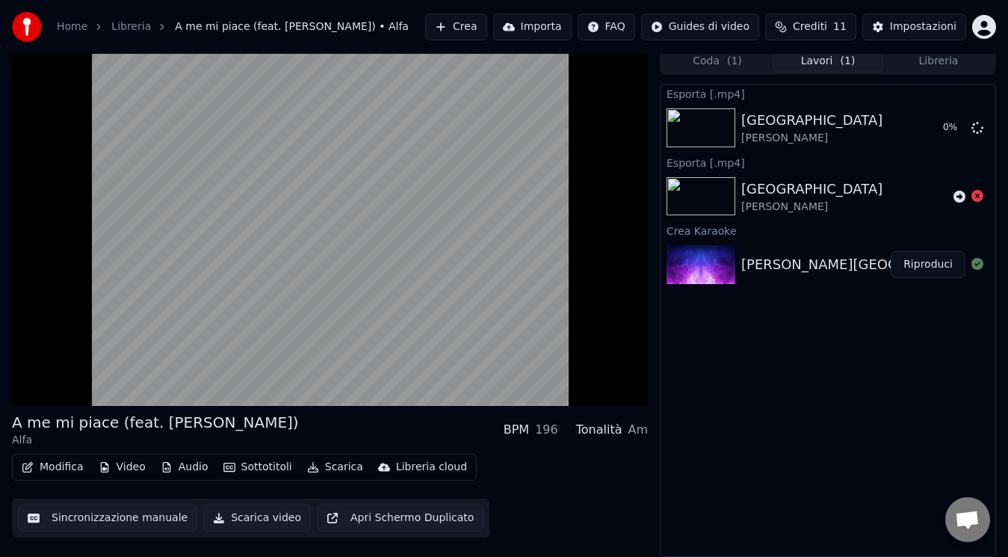
click at [946, 52] on div "Home Libreria A me mi piace (feat. [PERSON_NAME]) • Alfa Crea Importa FAQ Guide…" at bounding box center [504, 27] width 1008 height 54
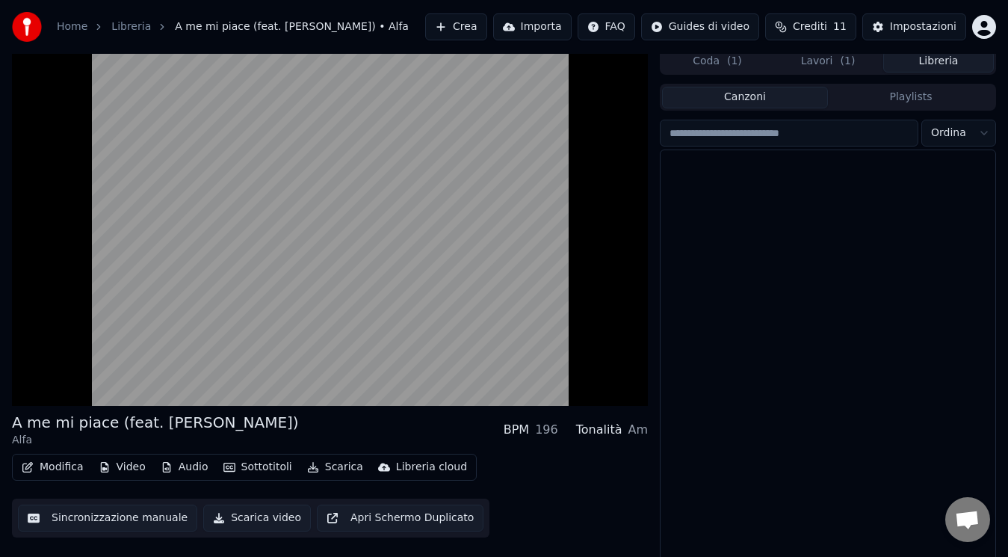
click at [945, 62] on button "Libreria" at bounding box center [938, 62] width 111 height 22
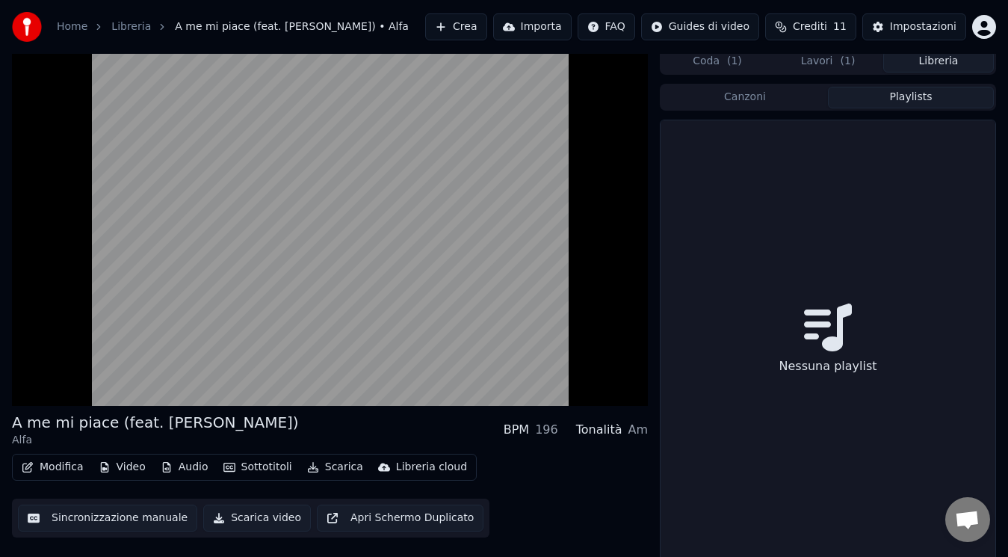
click at [923, 101] on button "Playlists" at bounding box center [911, 98] width 166 height 22
click at [757, 88] on button "Canzoni" at bounding box center [745, 98] width 166 height 22
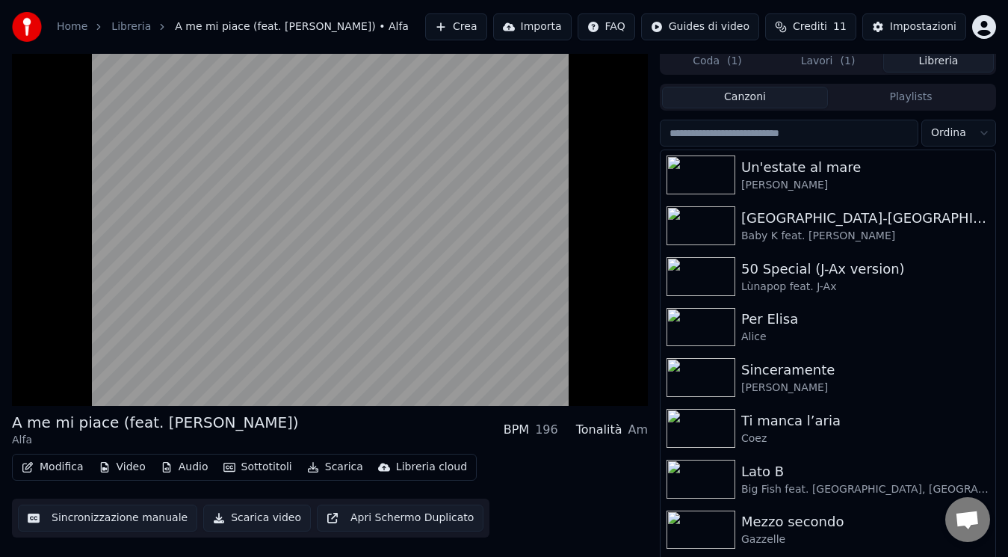
scroll to position [1478, 0]
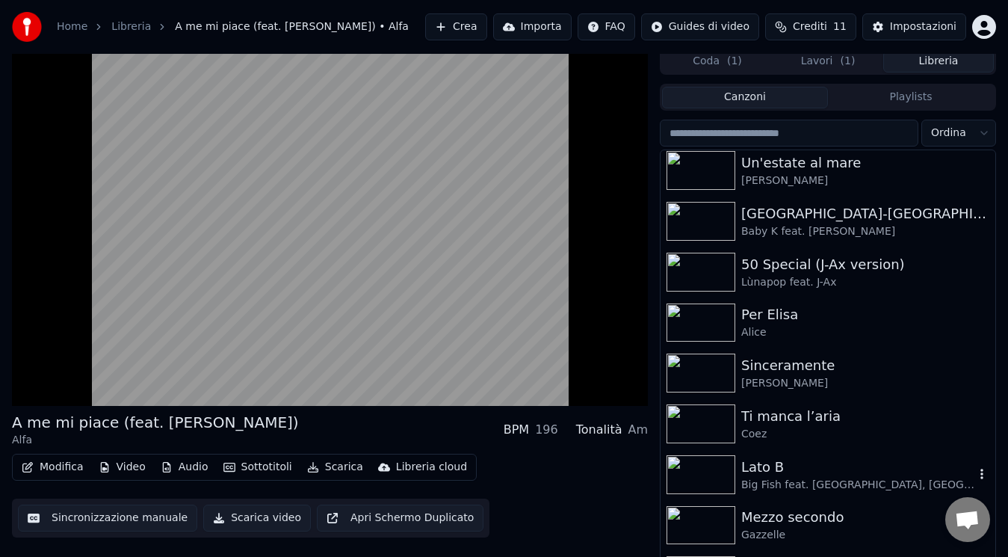
click at [741, 471] on div at bounding box center [704, 474] width 75 height 39
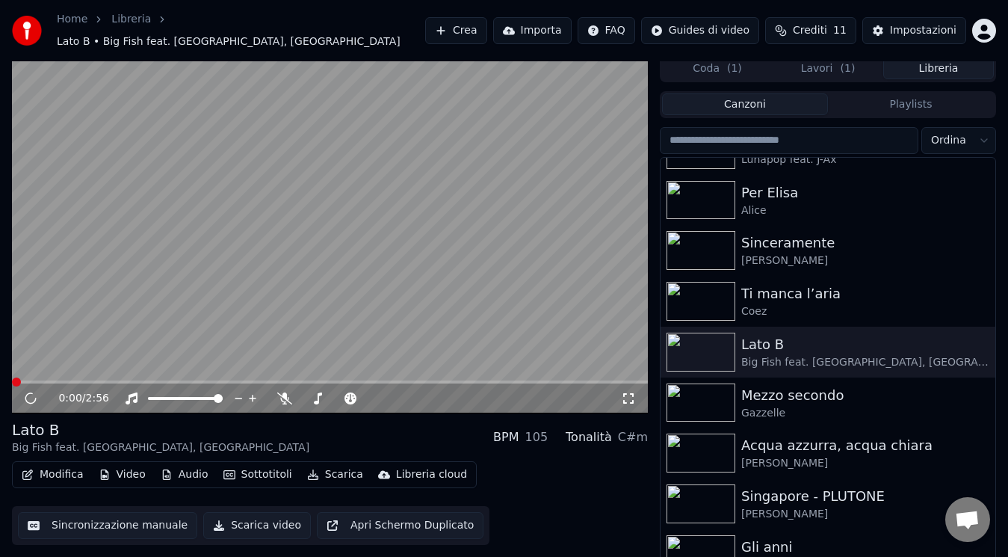
scroll to position [1666, 0]
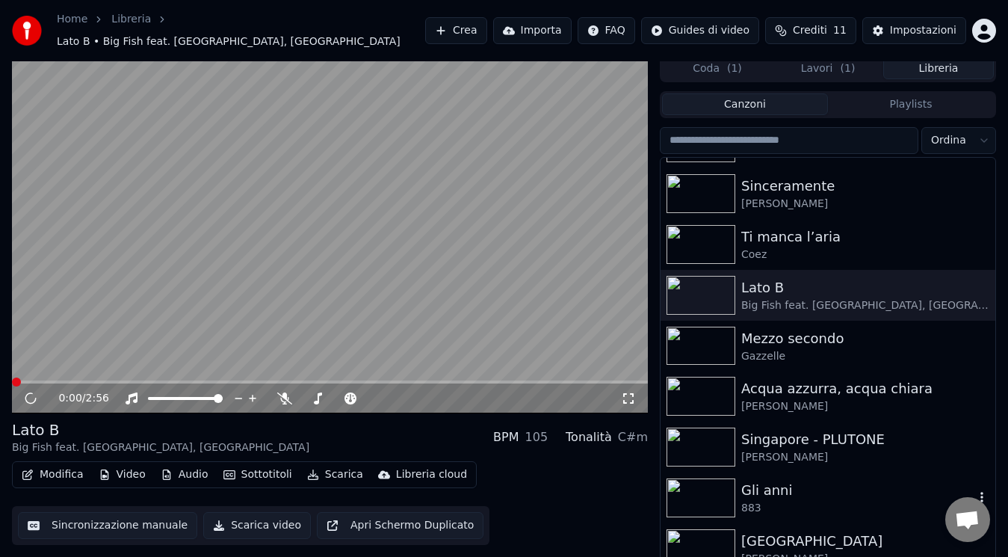
click at [862, 488] on div "Gli anni" at bounding box center [857, 490] width 233 height 21
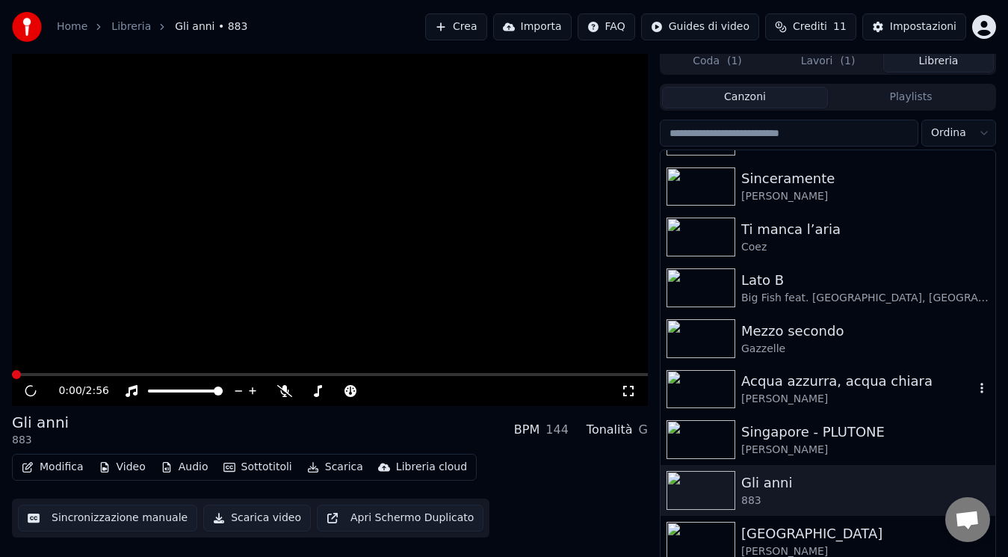
click at [827, 382] on div "Acqua azzurra, acqua chiara" at bounding box center [857, 381] width 233 height 21
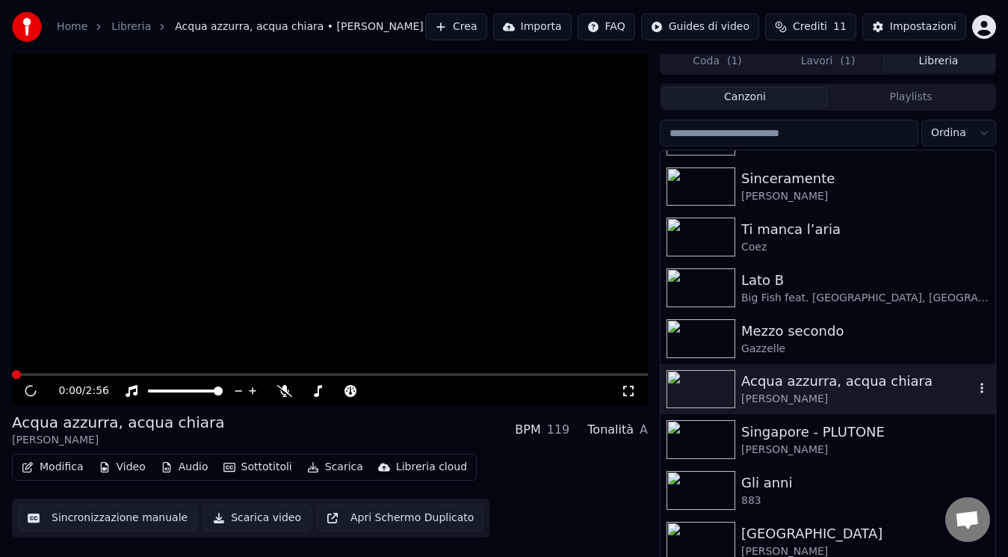
click at [824, 61] on button "Lavori ( 1 )" at bounding box center [828, 62] width 111 height 22
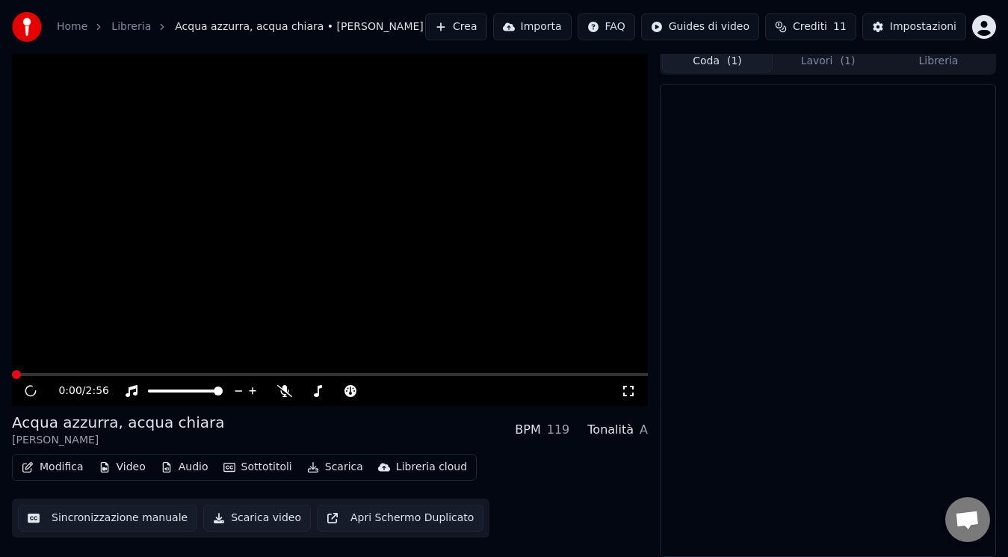
click at [715, 60] on button "Coda ( 1 )" at bounding box center [717, 62] width 111 height 22
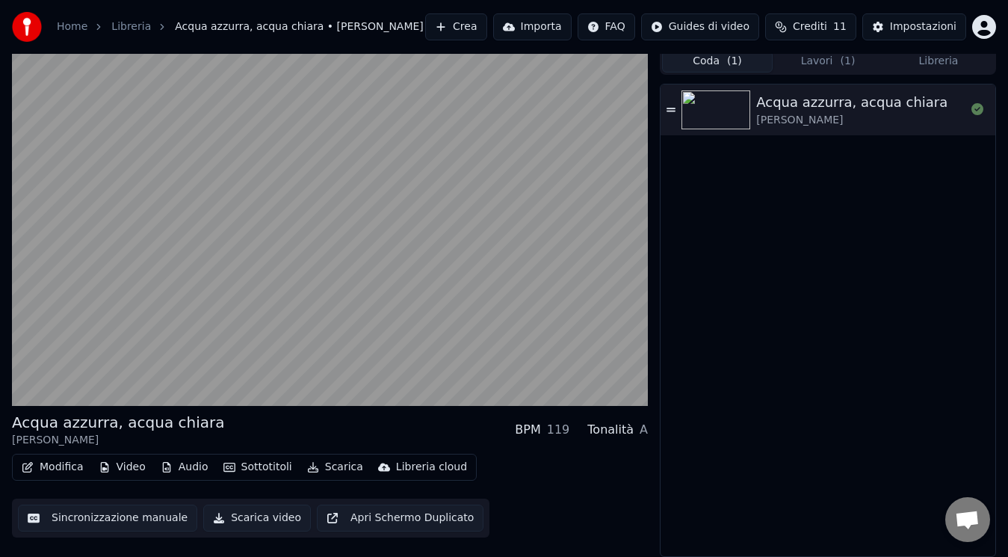
click at [795, 71] on button "Lavori ( 1 )" at bounding box center [828, 62] width 111 height 22
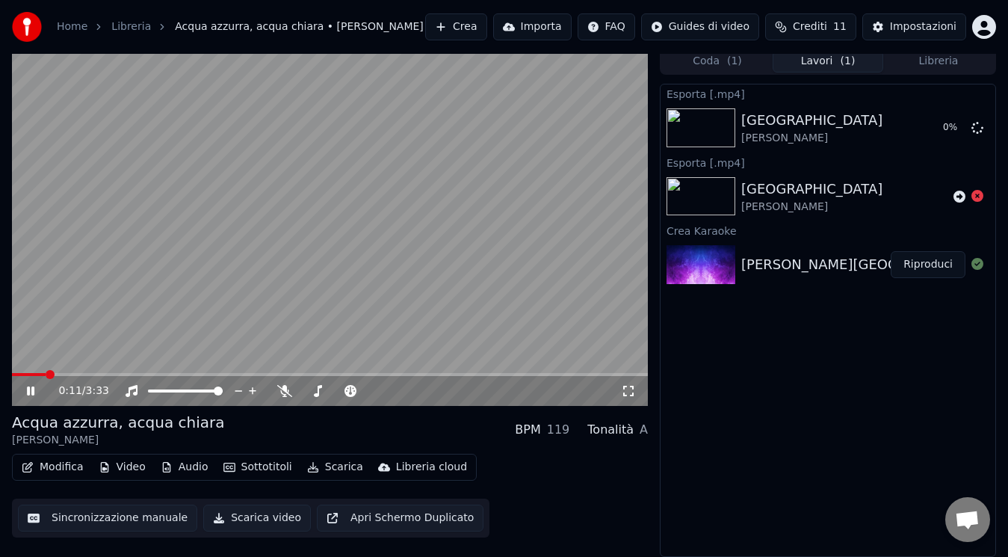
click at [31, 392] on icon at bounding box center [41, 391] width 34 height 12
click at [12, 379] on span at bounding box center [16, 374] width 9 height 9
click at [31, 386] on icon at bounding box center [41, 391] width 34 height 12
click at [12, 376] on span at bounding box center [330, 374] width 636 height 3
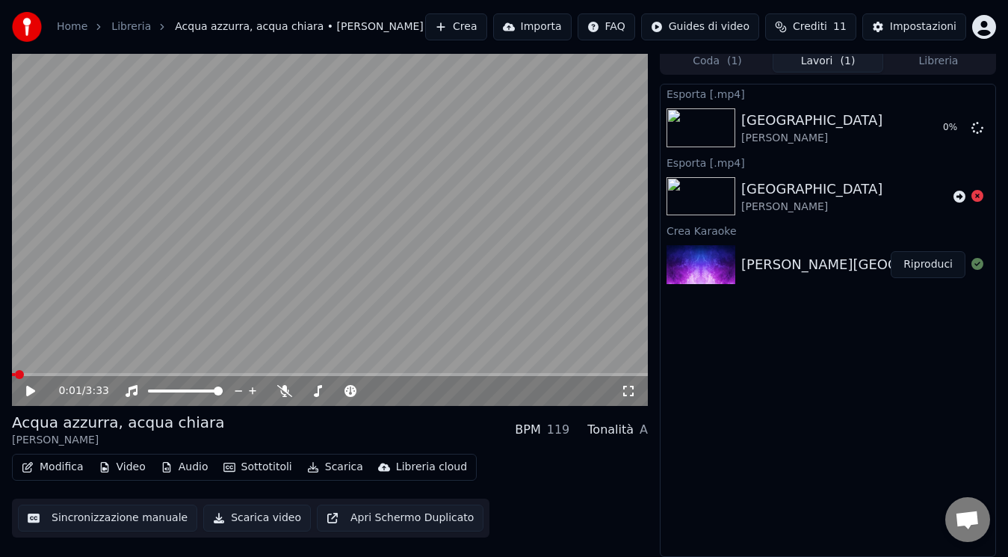
click at [12, 376] on span at bounding box center [13, 374] width 3 height 3
click at [29, 385] on icon at bounding box center [41, 391] width 34 height 12
